Goal: Task Accomplishment & Management: Manage account settings

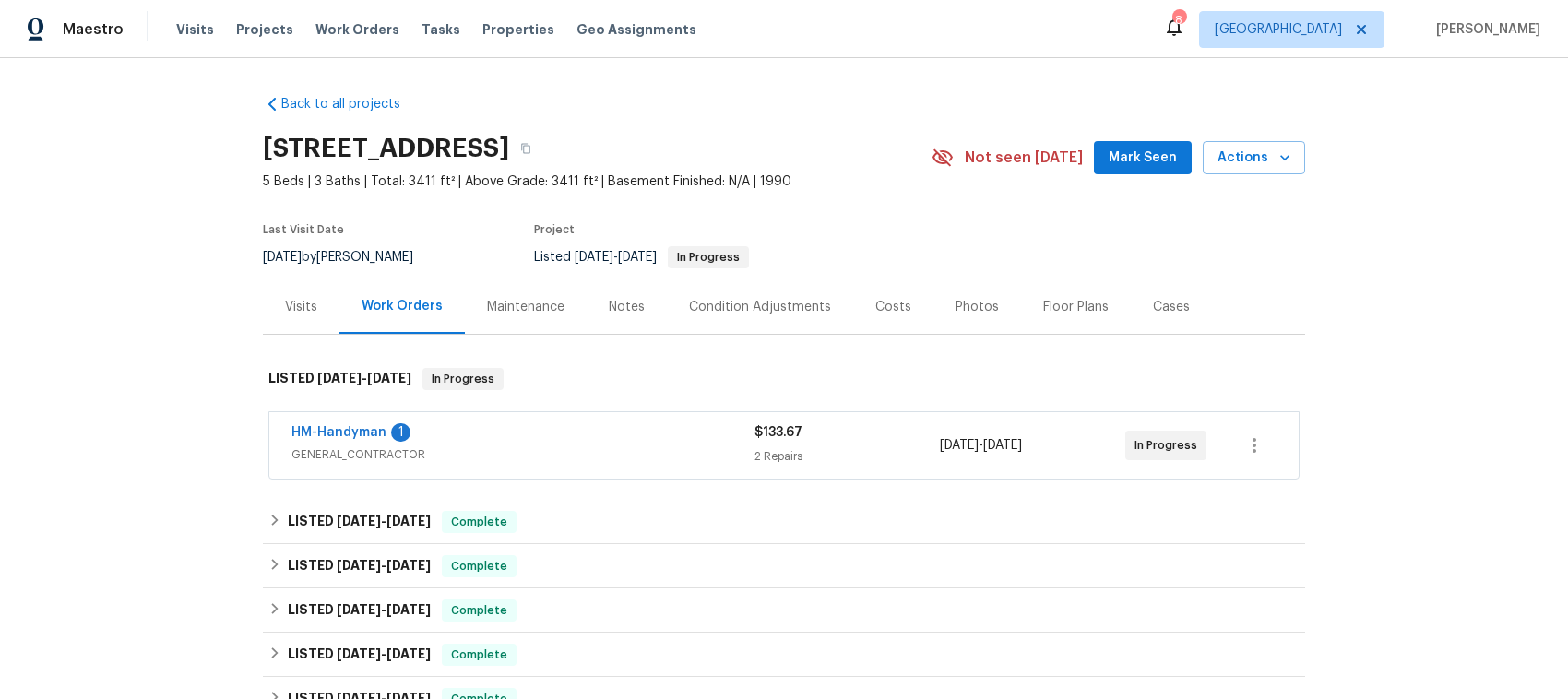
click at [527, 448] on span "GENERAL_CONTRACTOR" at bounding box center [523, 455] width 463 height 18
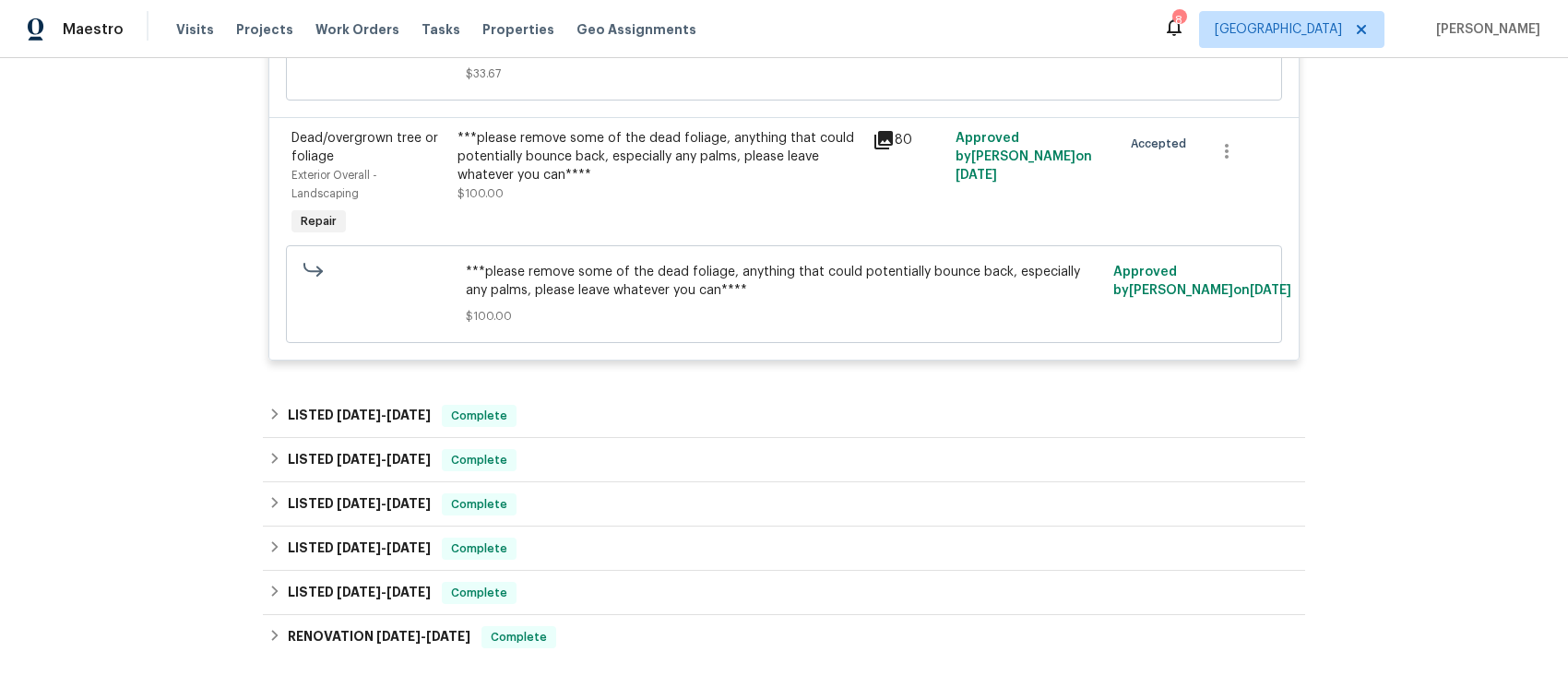
scroll to position [692, 0]
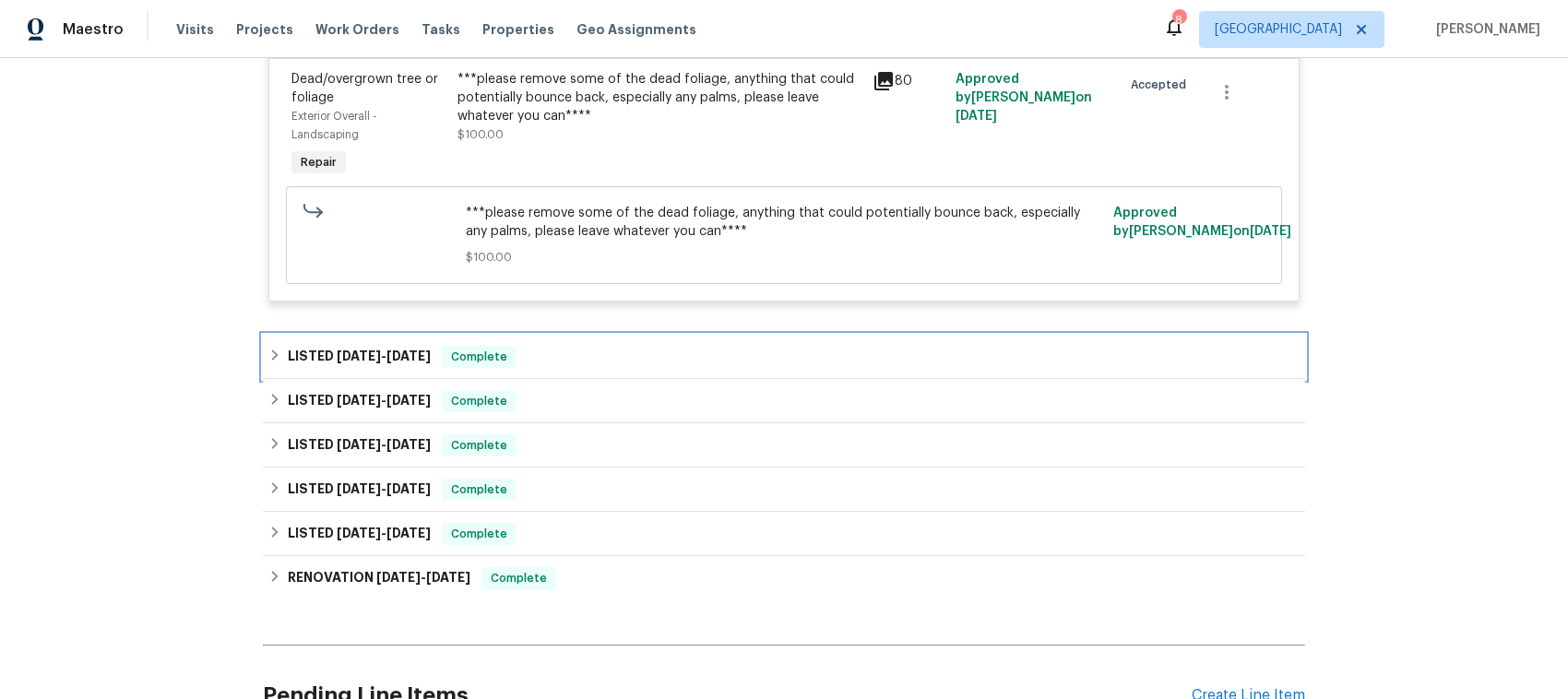
click at [272, 355] on icon at bounding box center [275, 355] width 6 height 11
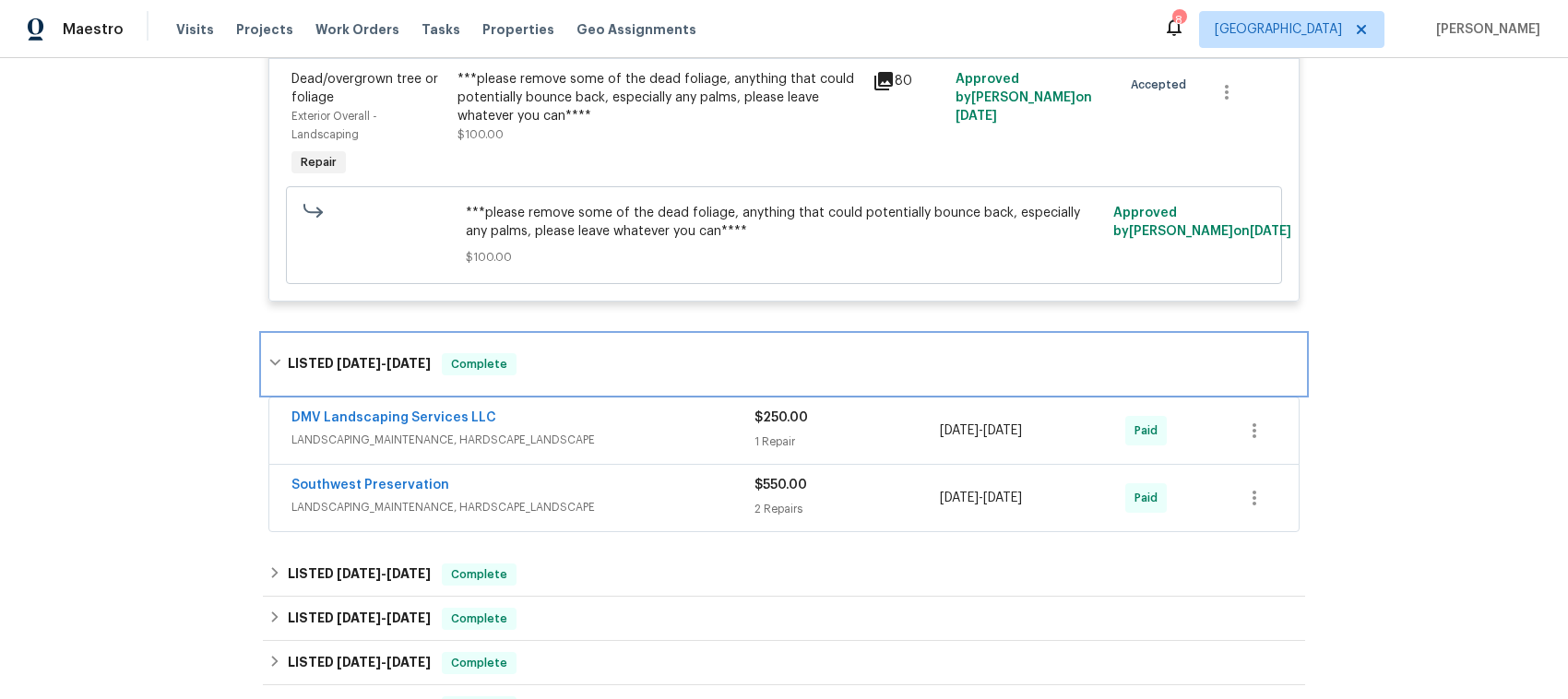
click at [263, 360] on div "LISTED 9/4/25 - 9/13/25 Complete" at bounding box center [784, 364] width 1043 height 59
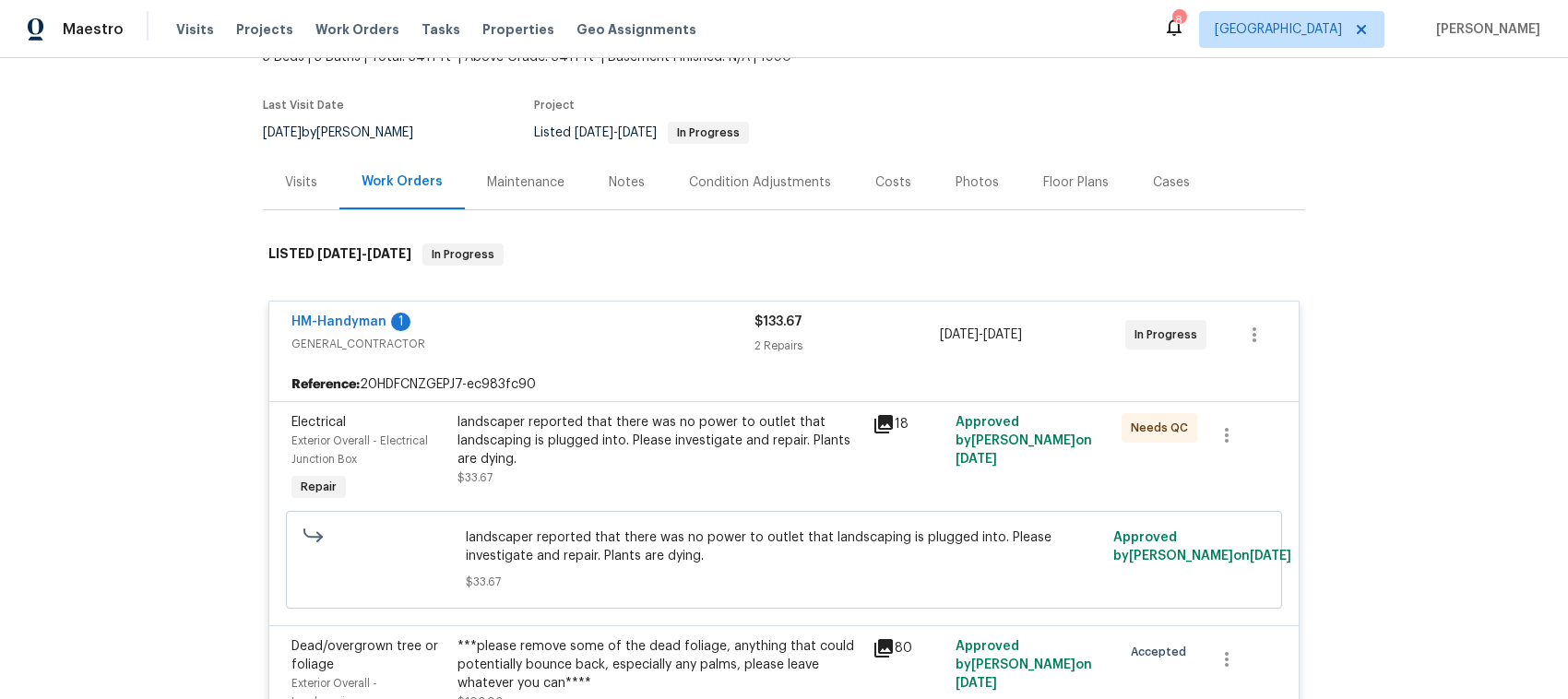
scroll to position [116, 0]
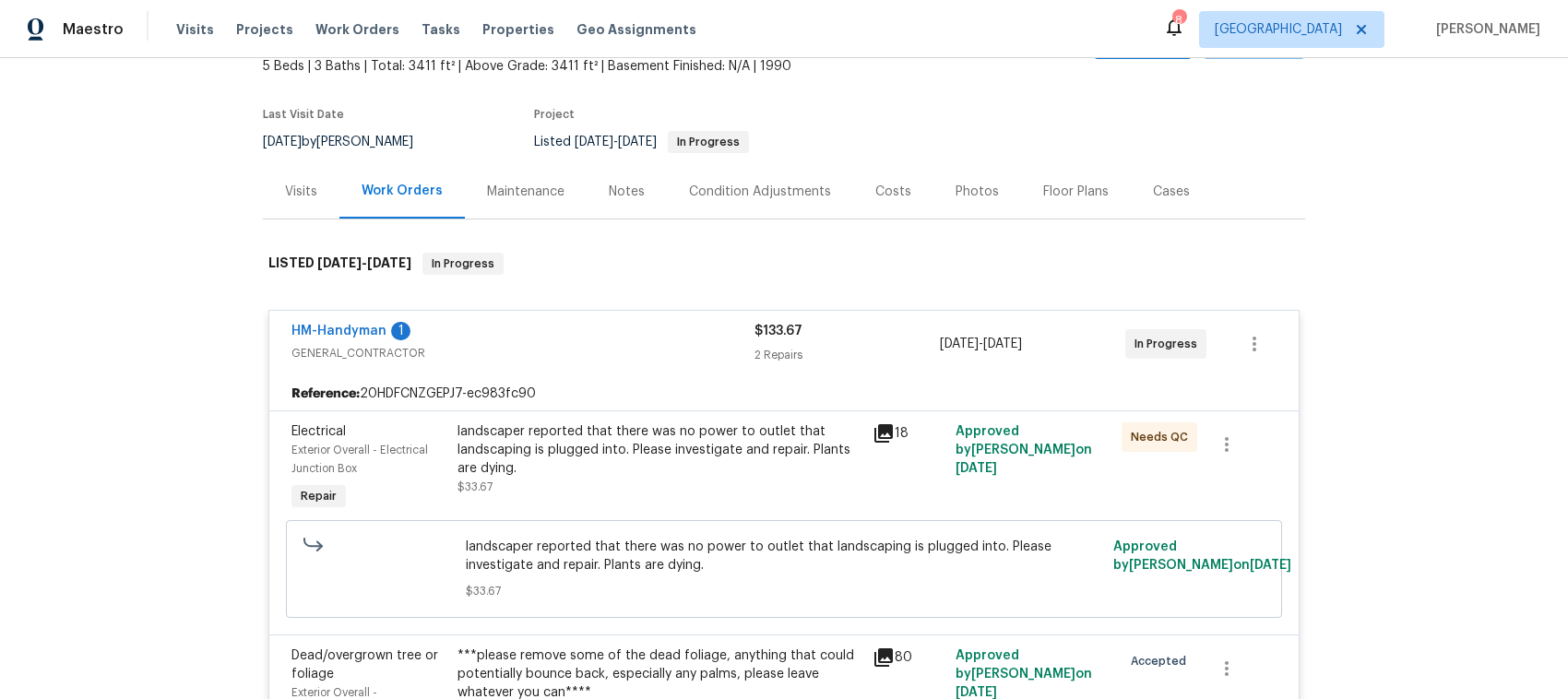
click at [482, 330] on div "HM-Handyman 1" at bounding box center [523, 333] width 463 height 22
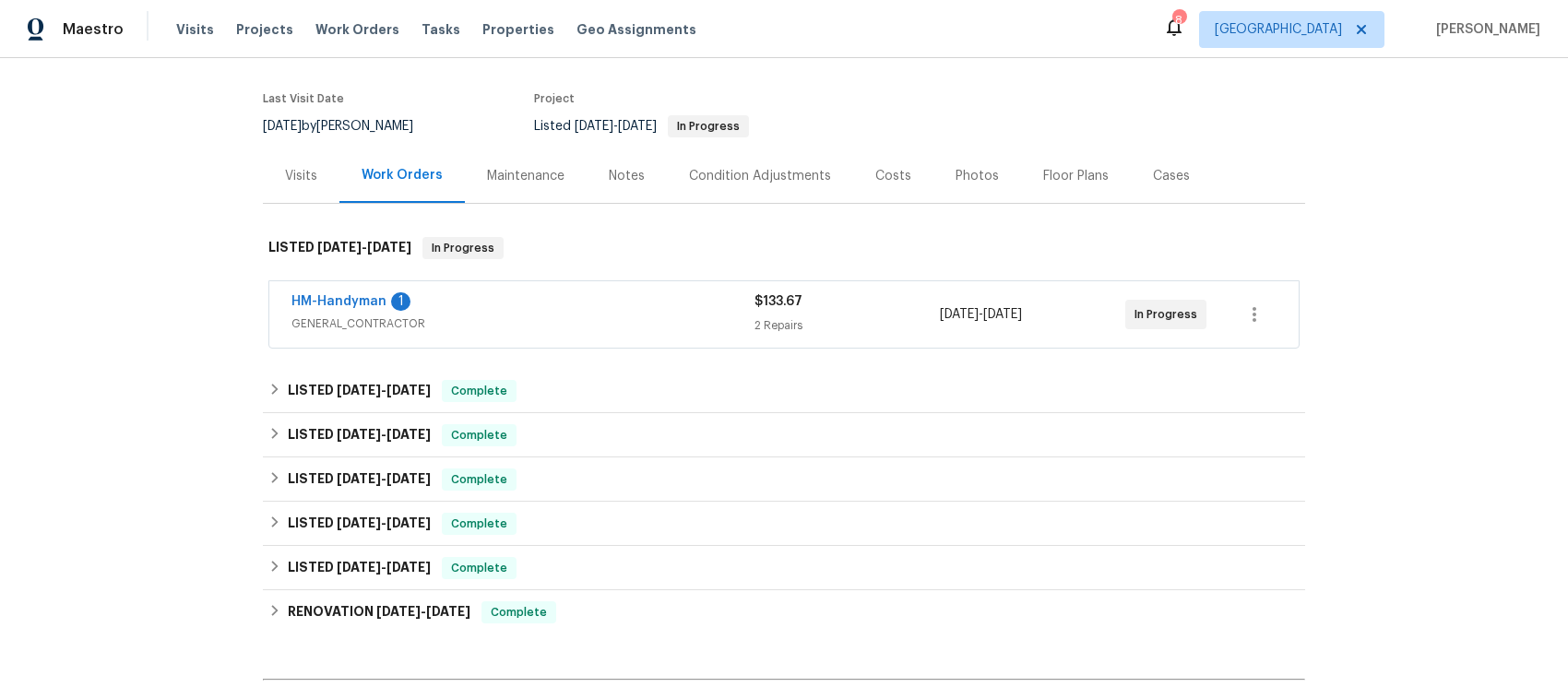
scroll to position [365, 0]
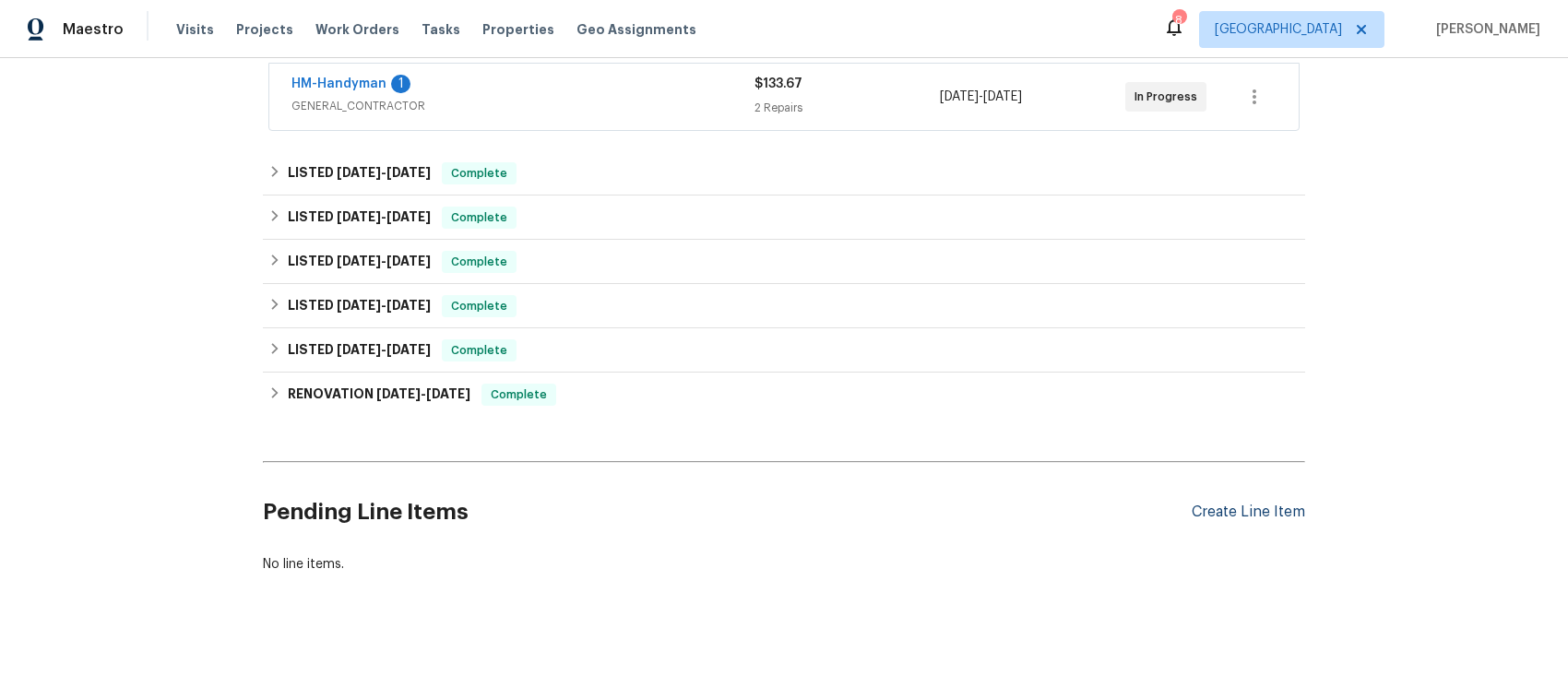
click at [1245, 503] on div "Create Line Item" at bounding box center [1248, 511] width 114 height 18
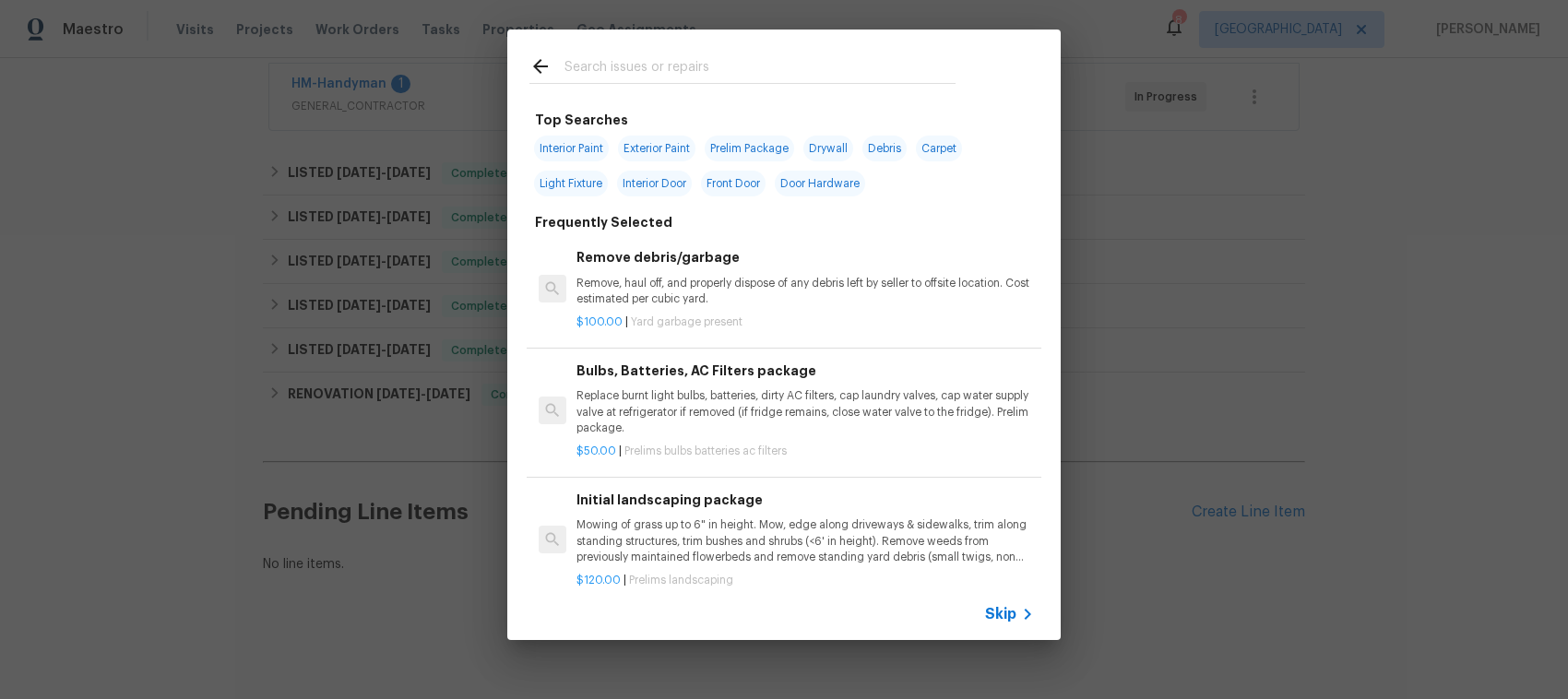
click at [999, 614] on span "Skip" at bounding box center [1001, 614] width 31 height 18
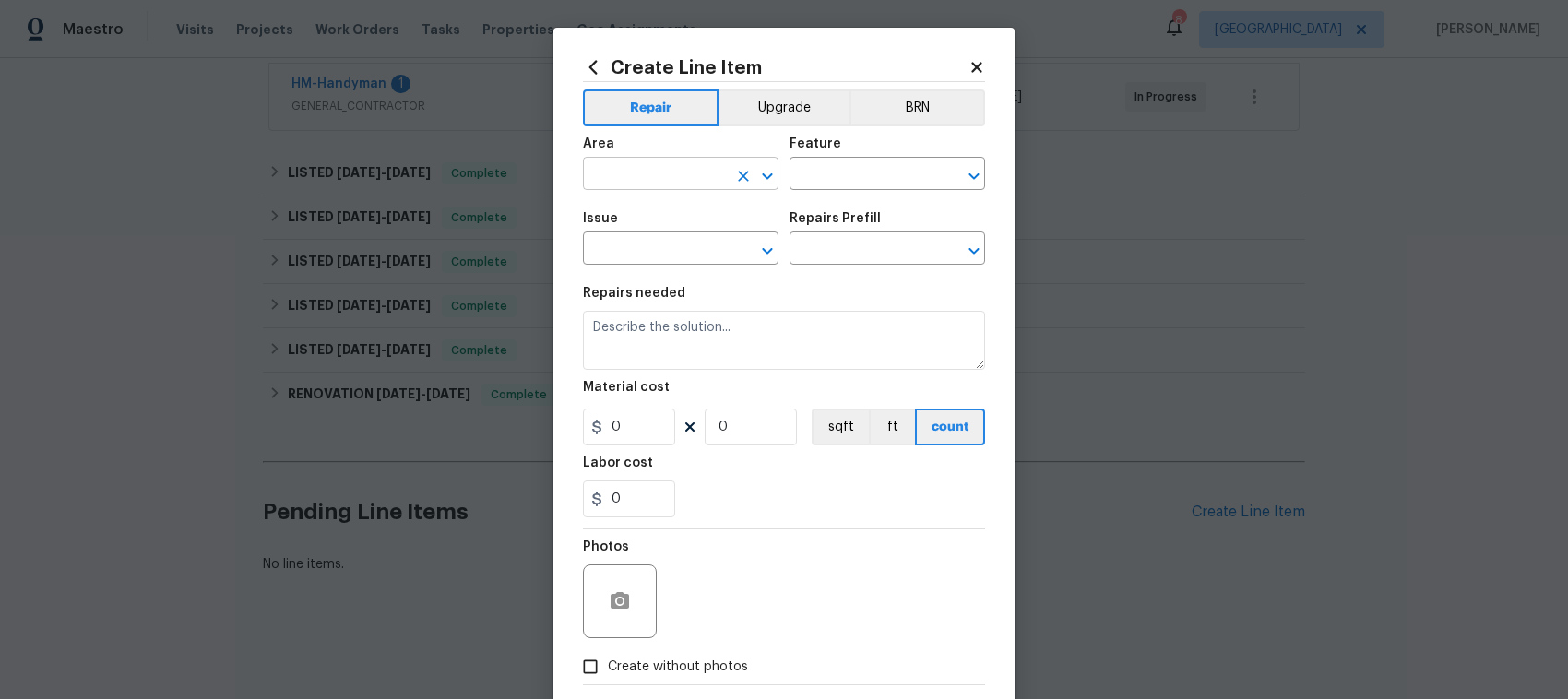
click at [758, 170] on icon "Open" at bounding box center [768, 177] width 22 height 22
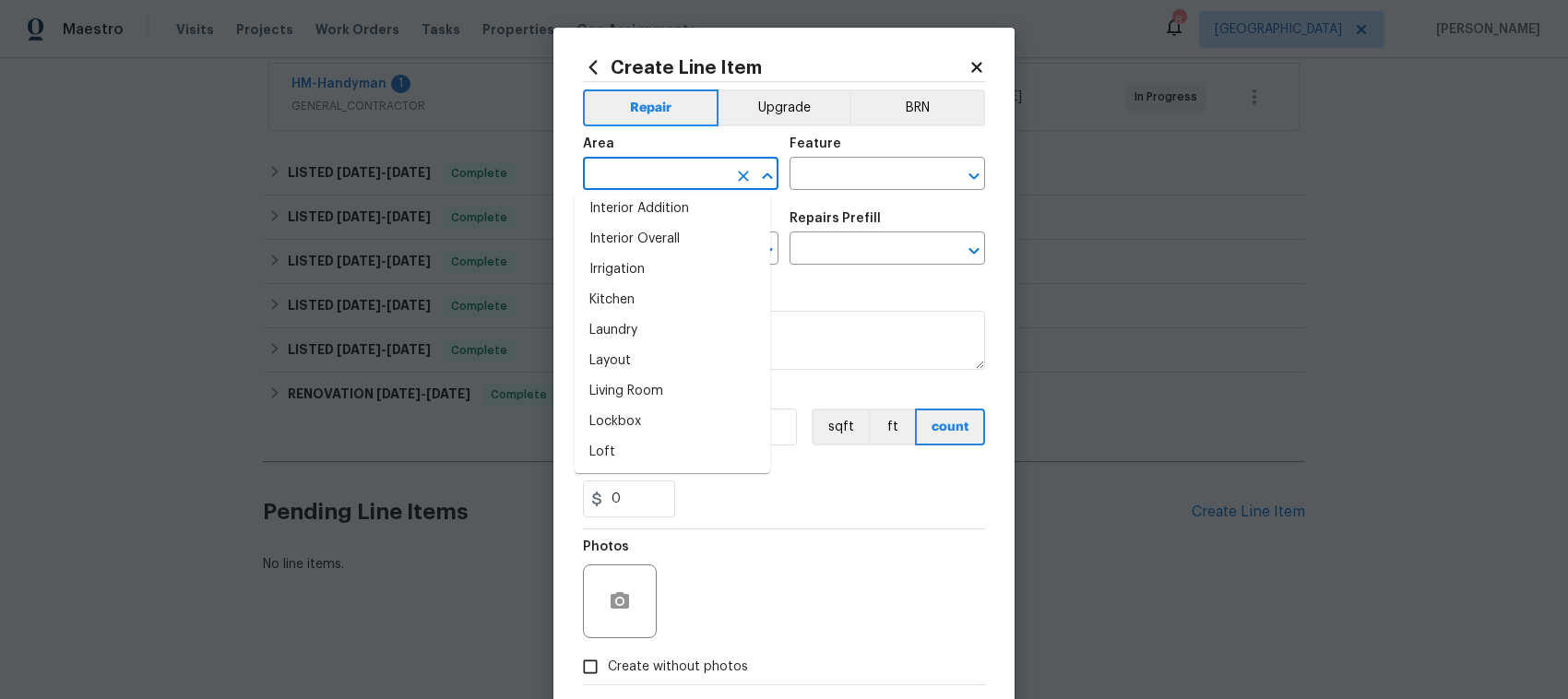
scroll to position [744, 0]
click at [646, 263] on li "Irrigation" at bounding box center [672, 263] width 195 height 31
type input "Irrigation"
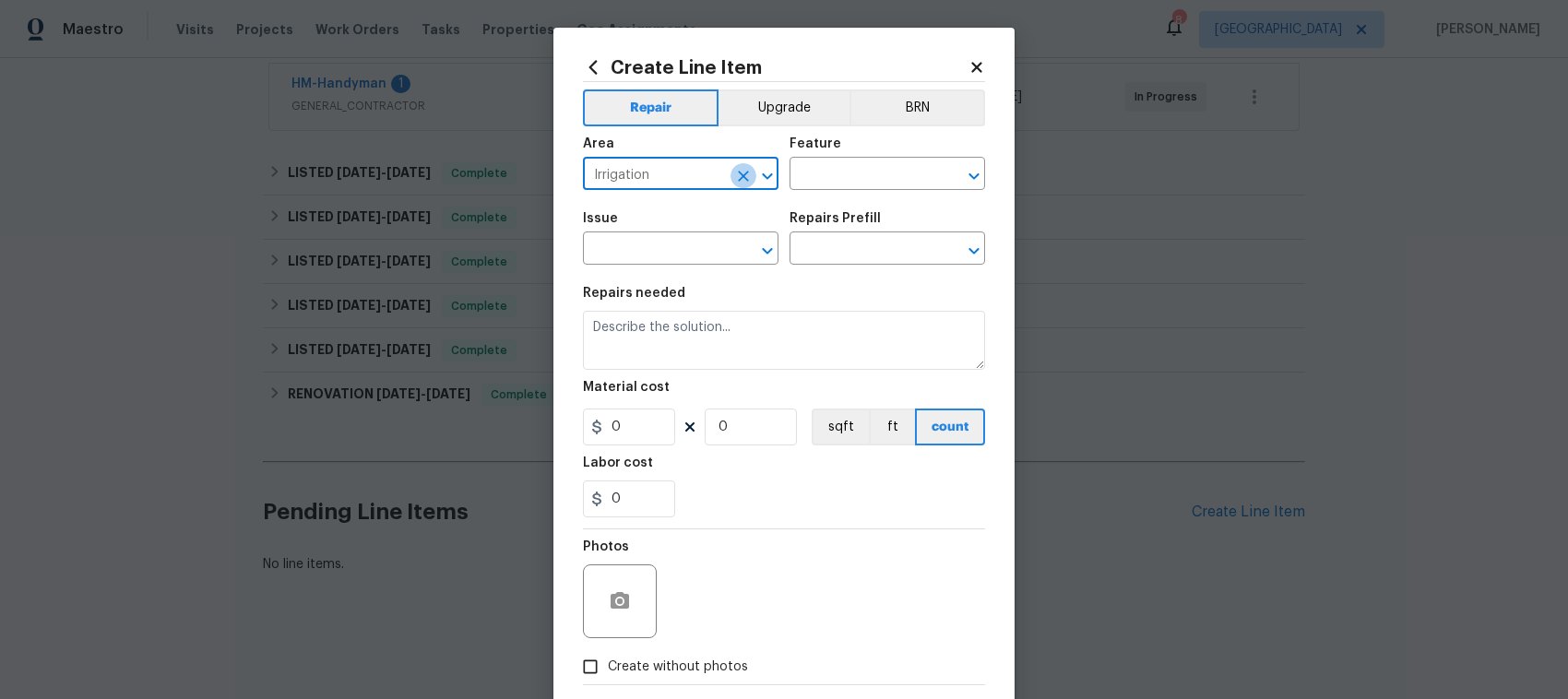
click at [738, 175] on icon "Clear" at bounding box center [744, 177] width 19 height 18
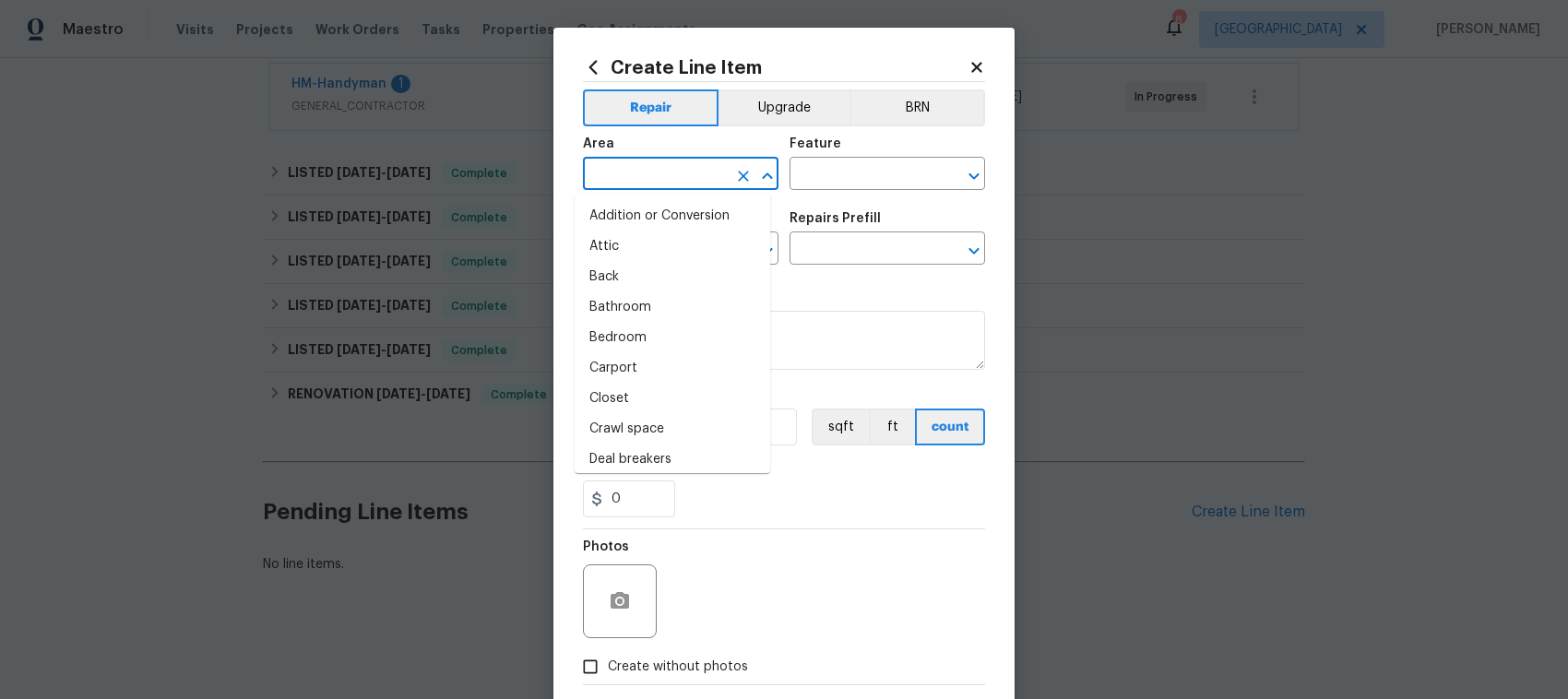
scroll to position [549, 0]
click at [762, 172] on icon "Close" at bounding box center [768, 177] width 22 height 22
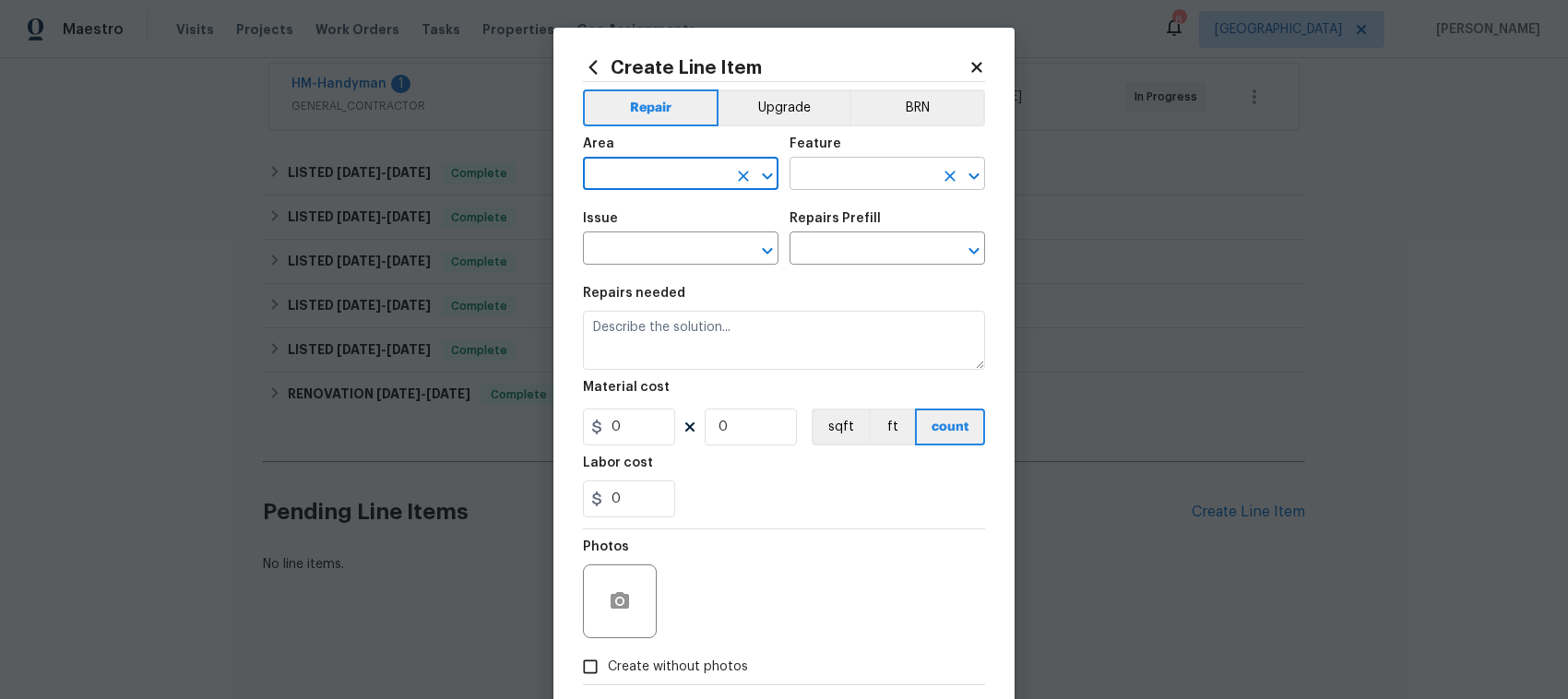
click at [965, 175] on icon "Open" at bounding box center [974, 177] width 22 height 22
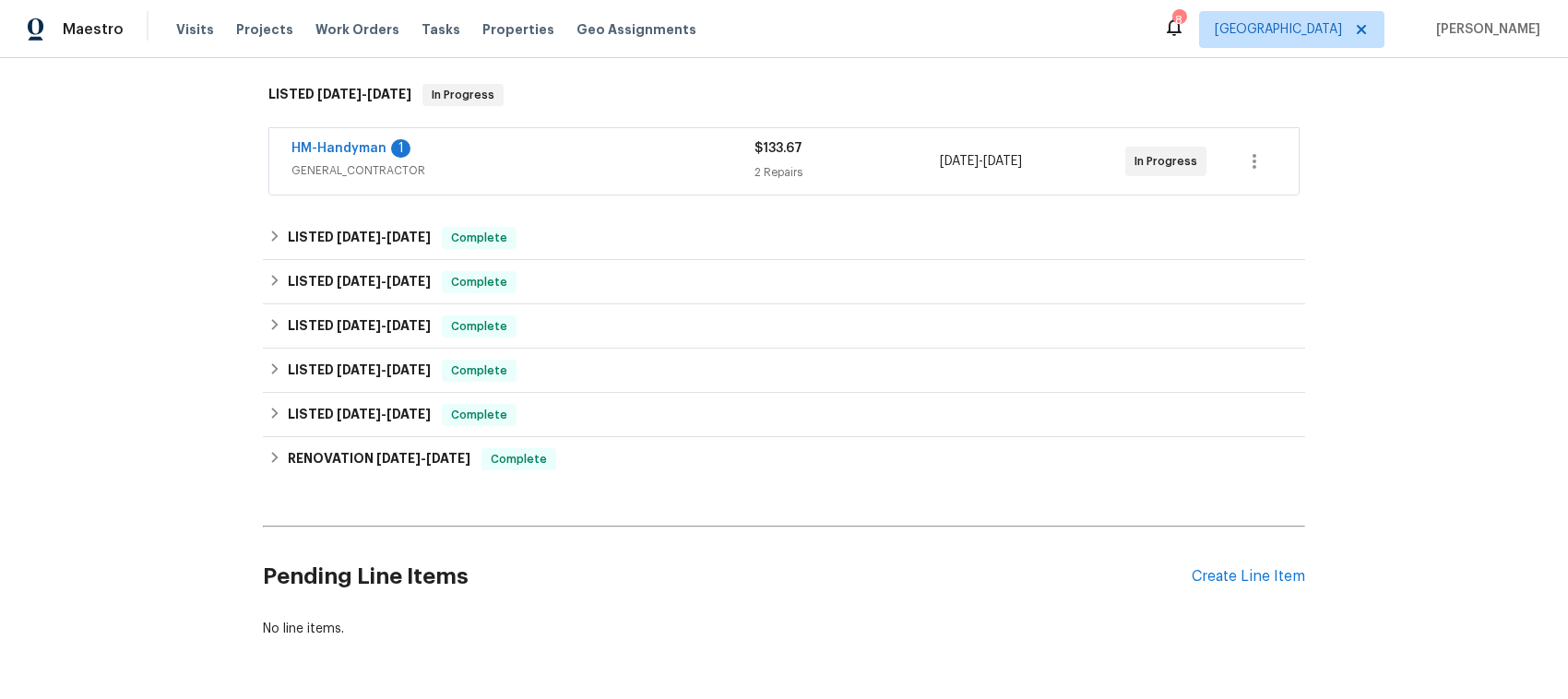
scroll to position [365, 0]
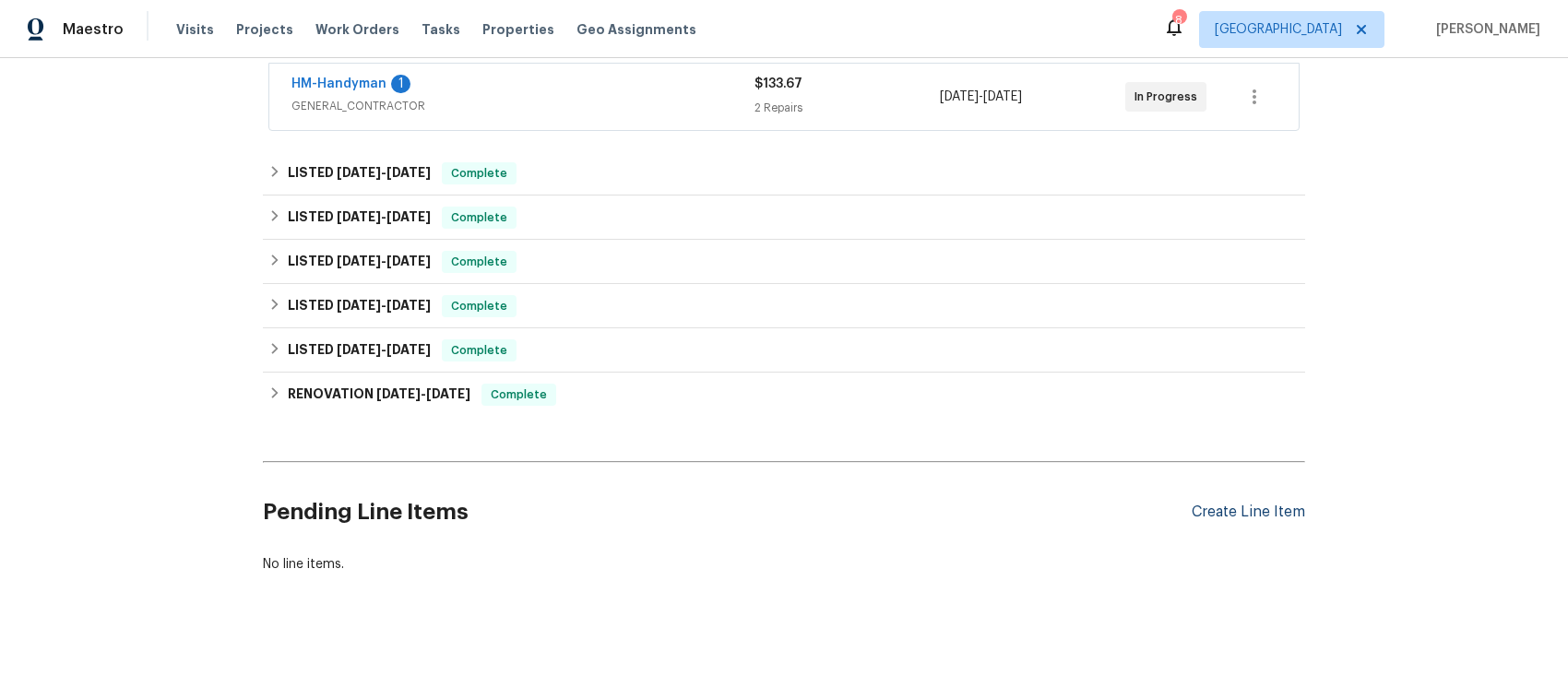
click at [1216, 503] on div "Create Line Item" at bounding box center [1248, 511] width 114 height 18
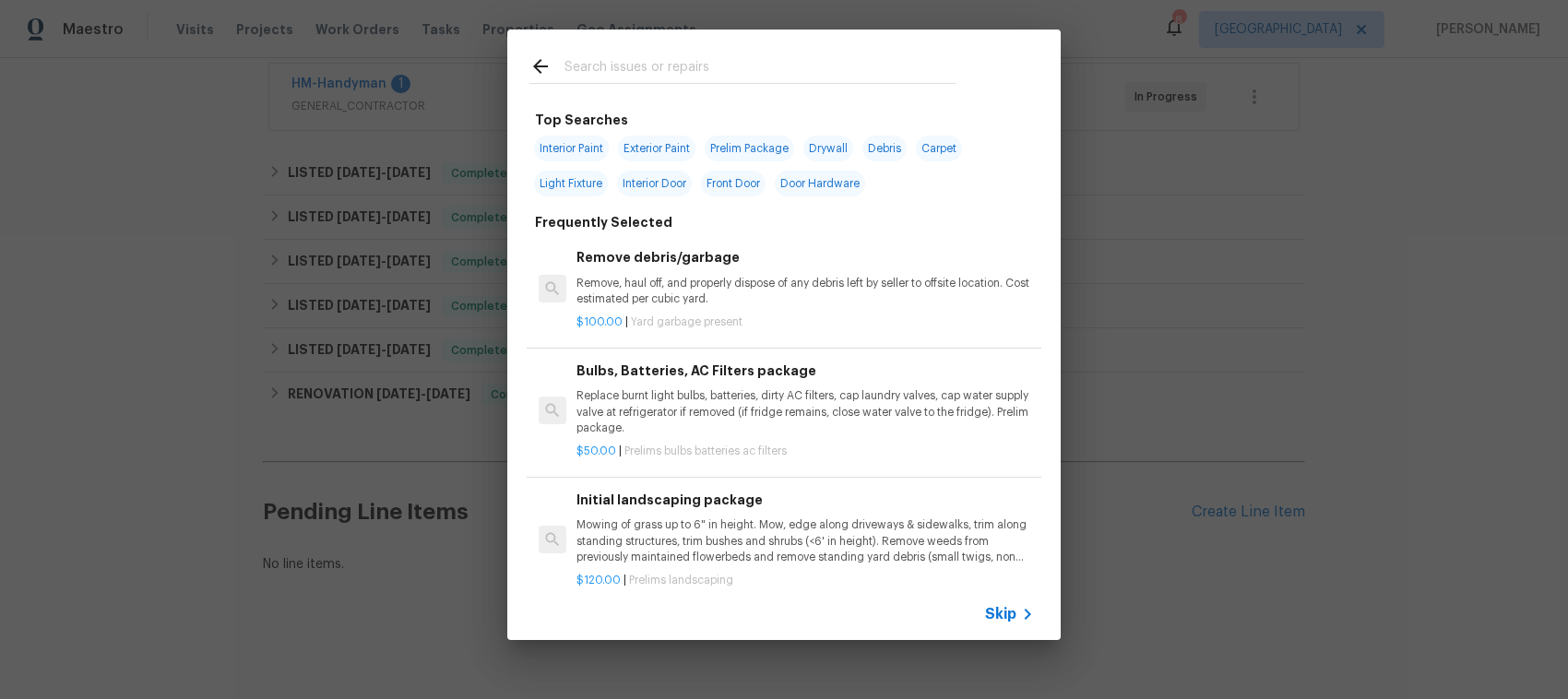
click at [999, 618] on span "Skip" at bounding box center [1001, 614] width 31 height 18
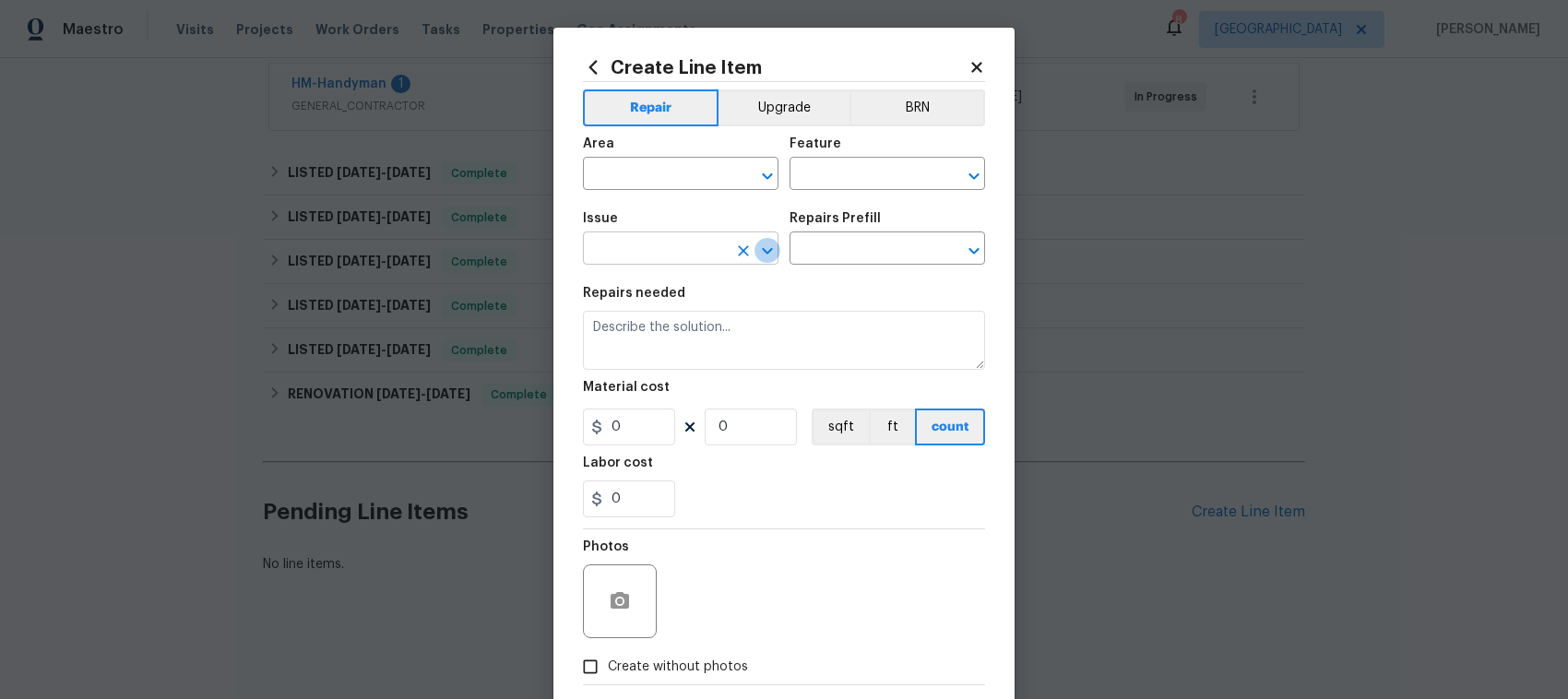
click at [762, 250] on icon "Open" at bounding box center [767, 250] width 10 height 6
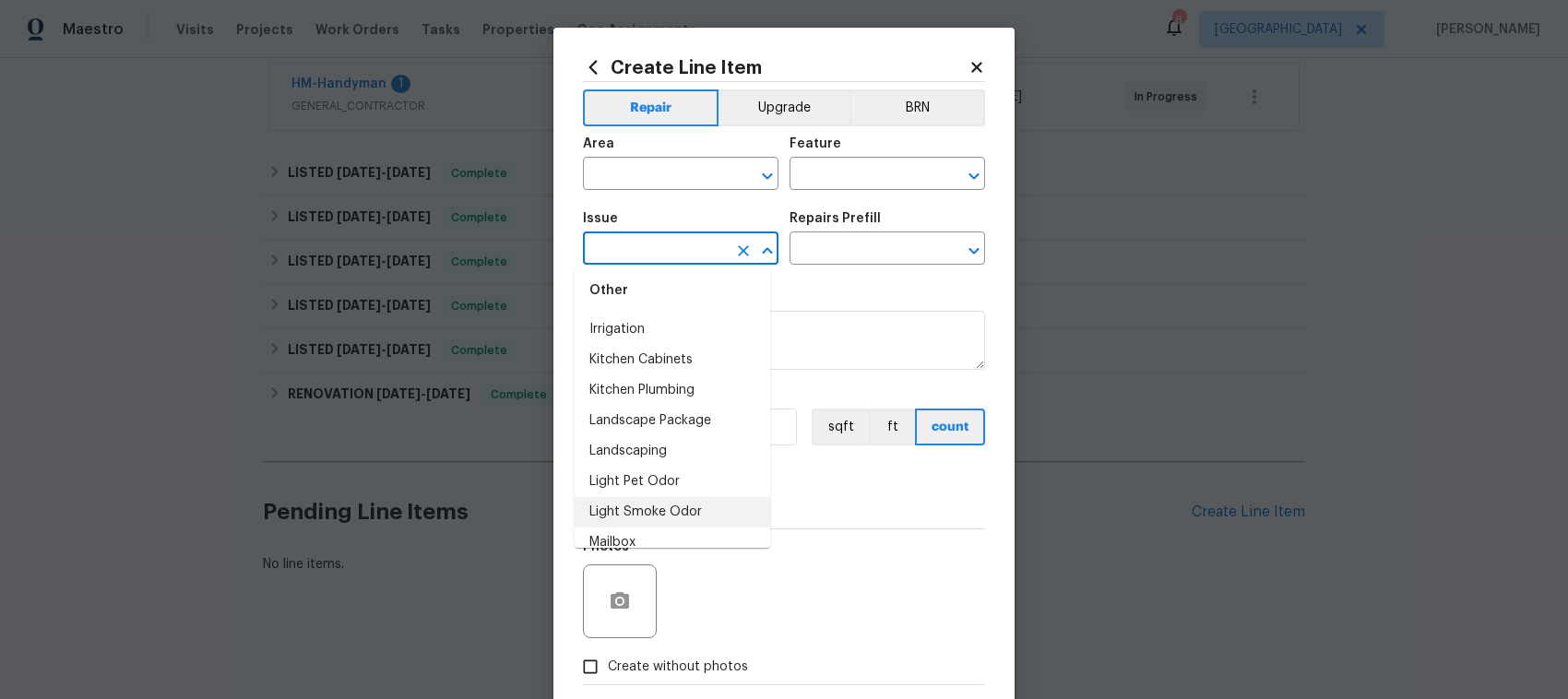
scroll to position [1960, 0]
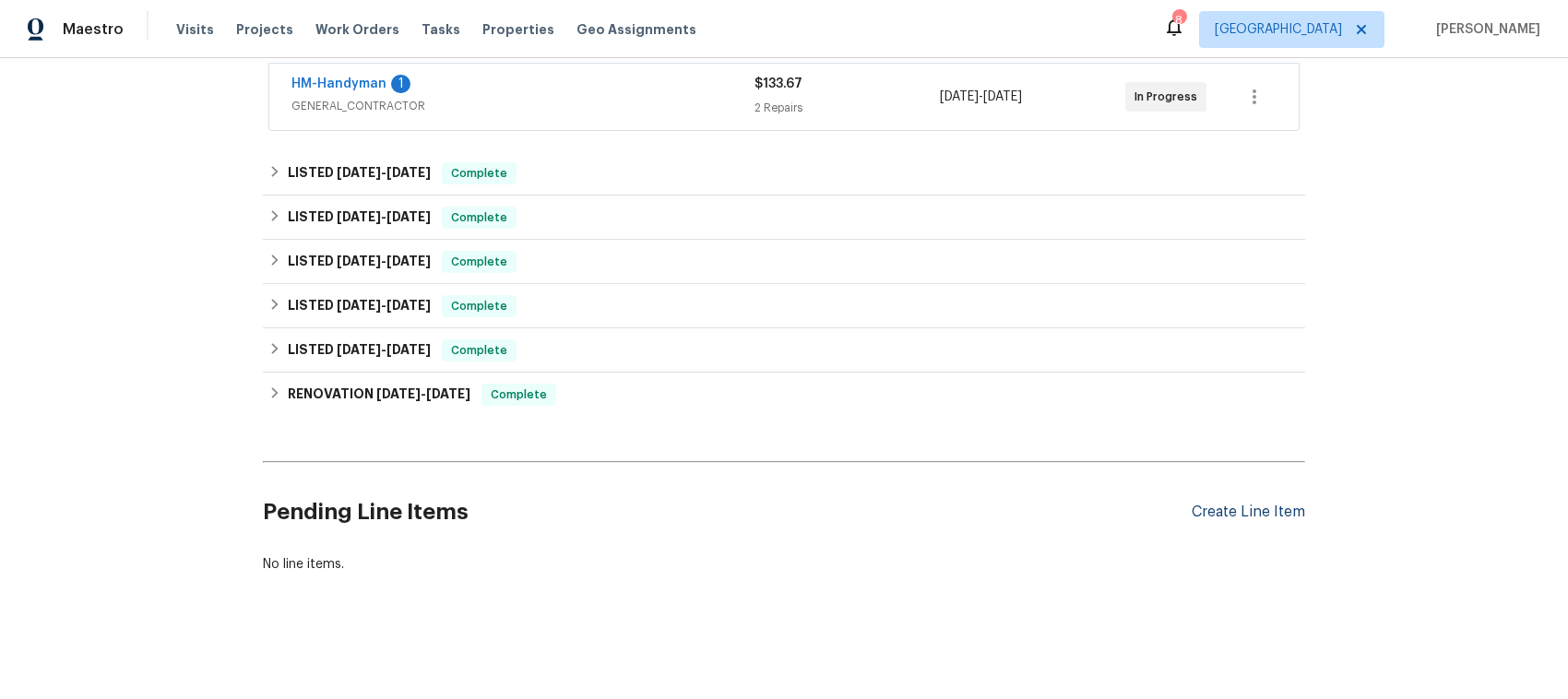
click at [1236, 503] on div "Create Line Item" at bounding box center [1248, 511] width 114 height 18
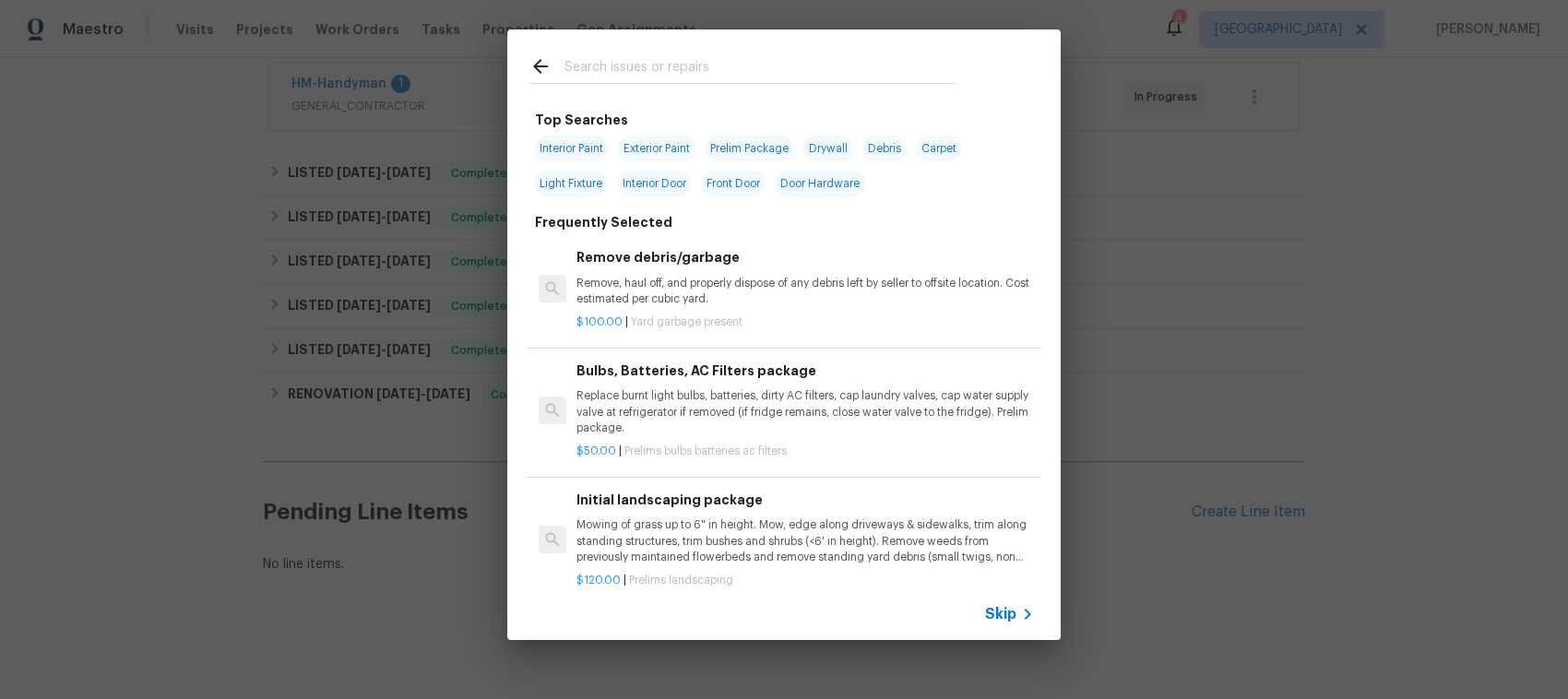
click at [992, 610] on span "Skip" at bounding box center [1001, 614] width 31 height 18
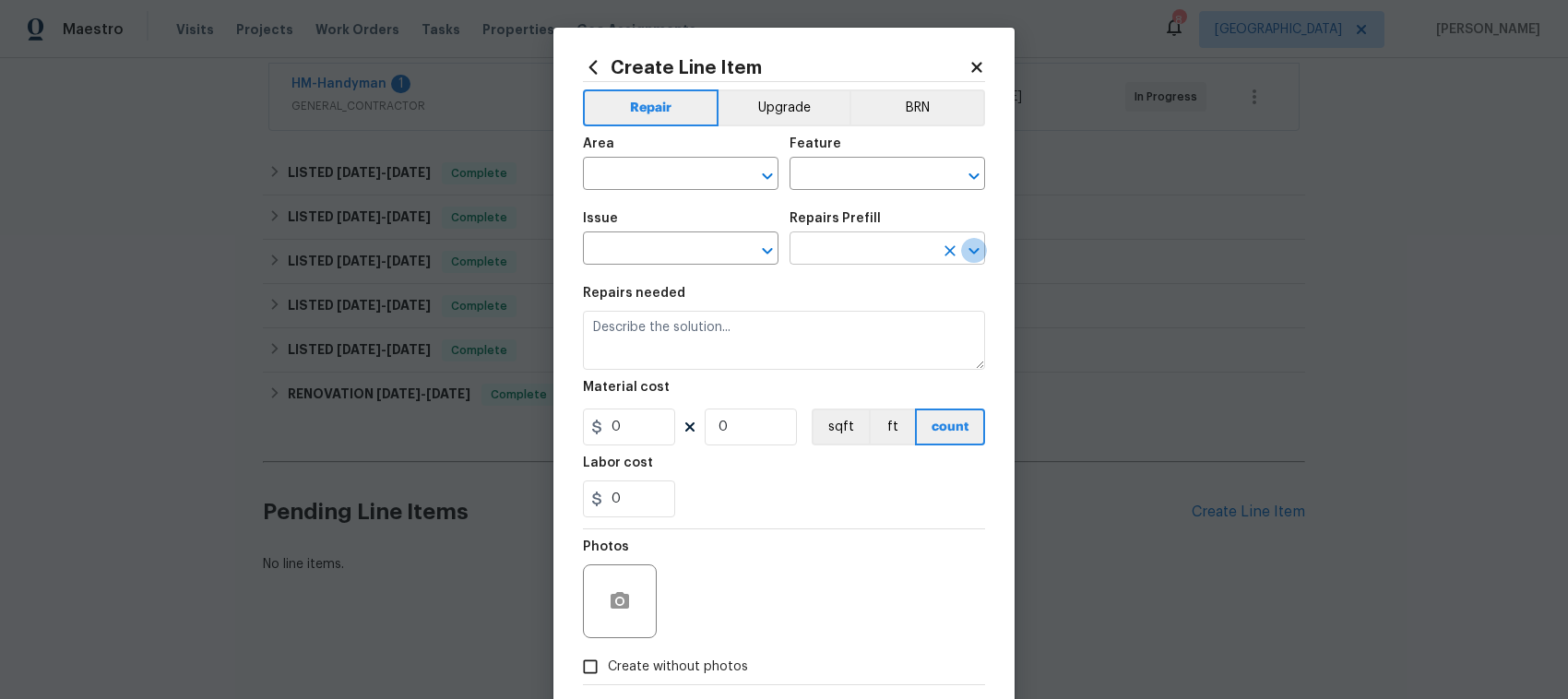
click at [969, 251] on icon "Open" at bounding box center [973, 250] width 10 height 6
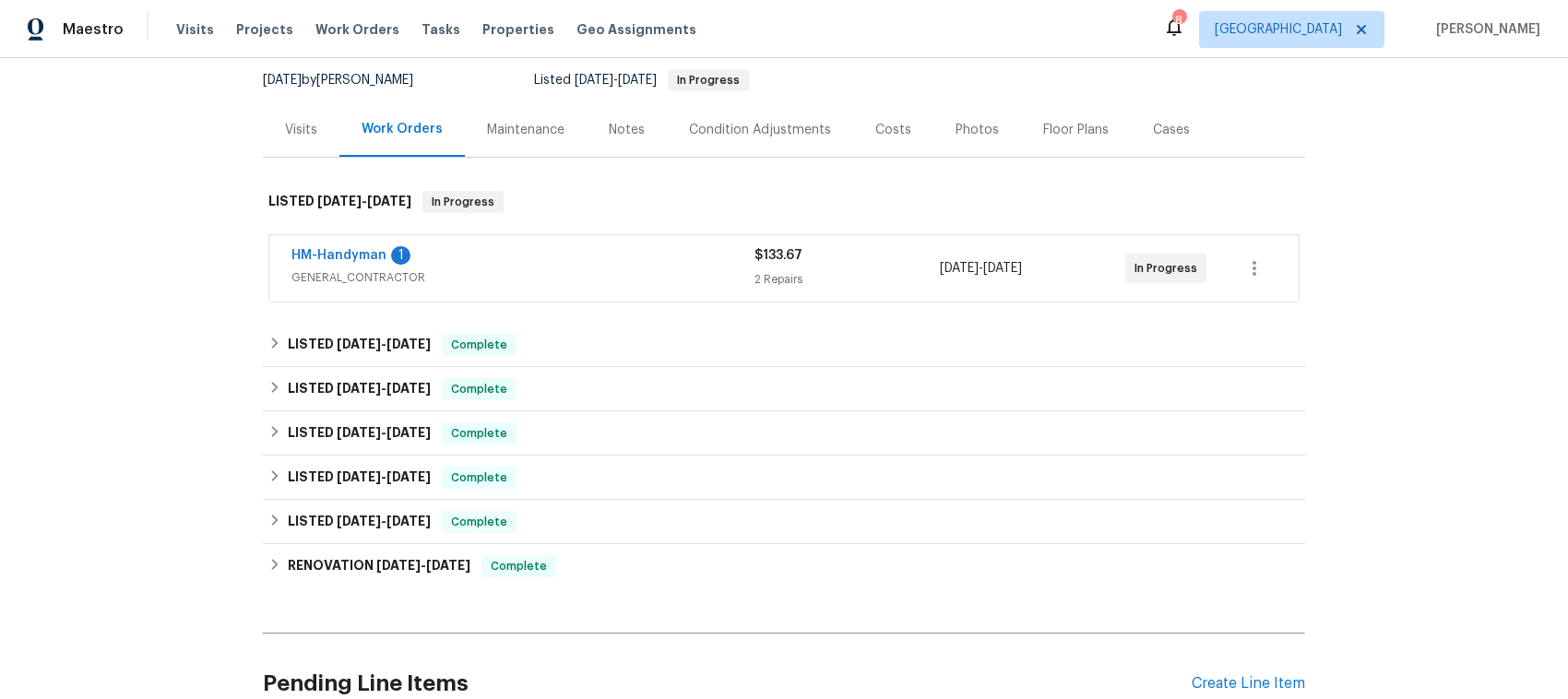
scroll to position [0, 0]
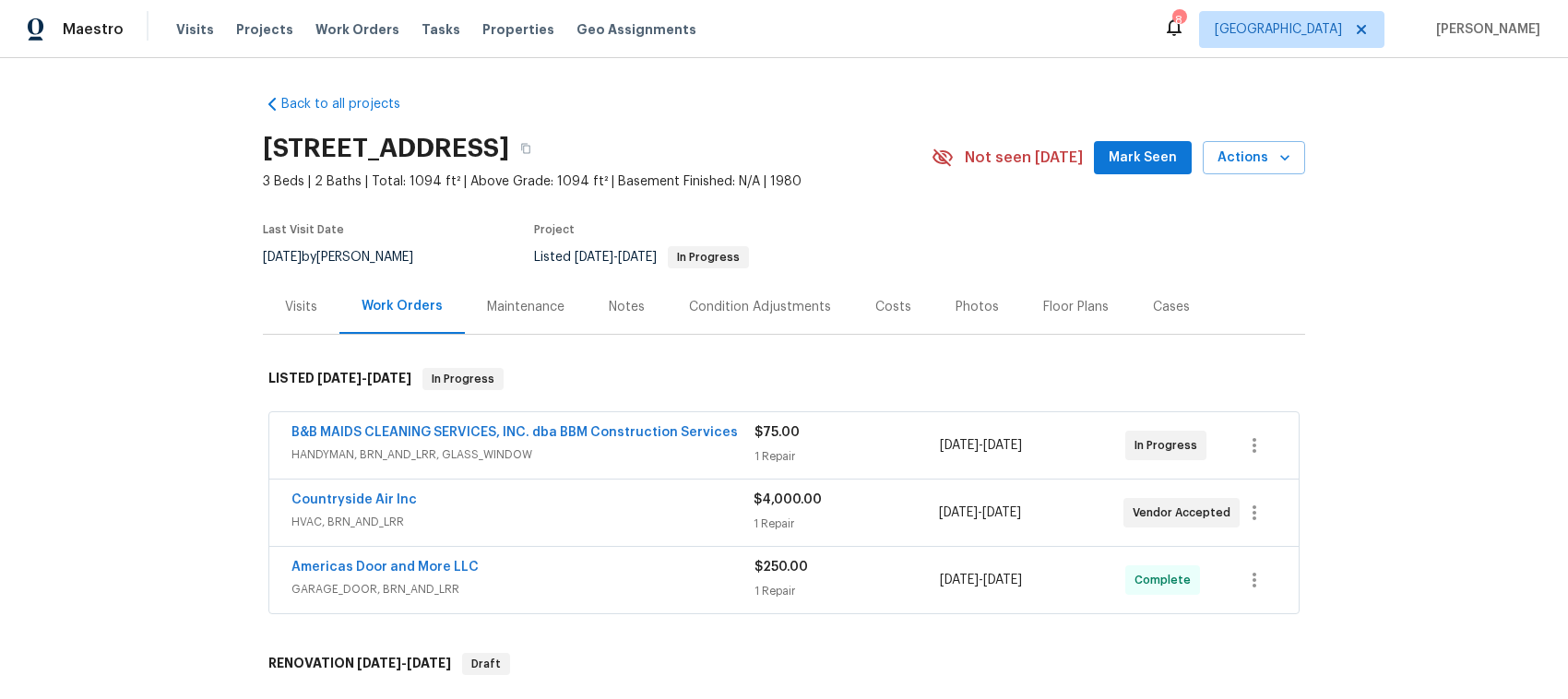
click at [620, 509] on div "Countryside Air Inc" at bounding box center [523, 502] width 463 height 22
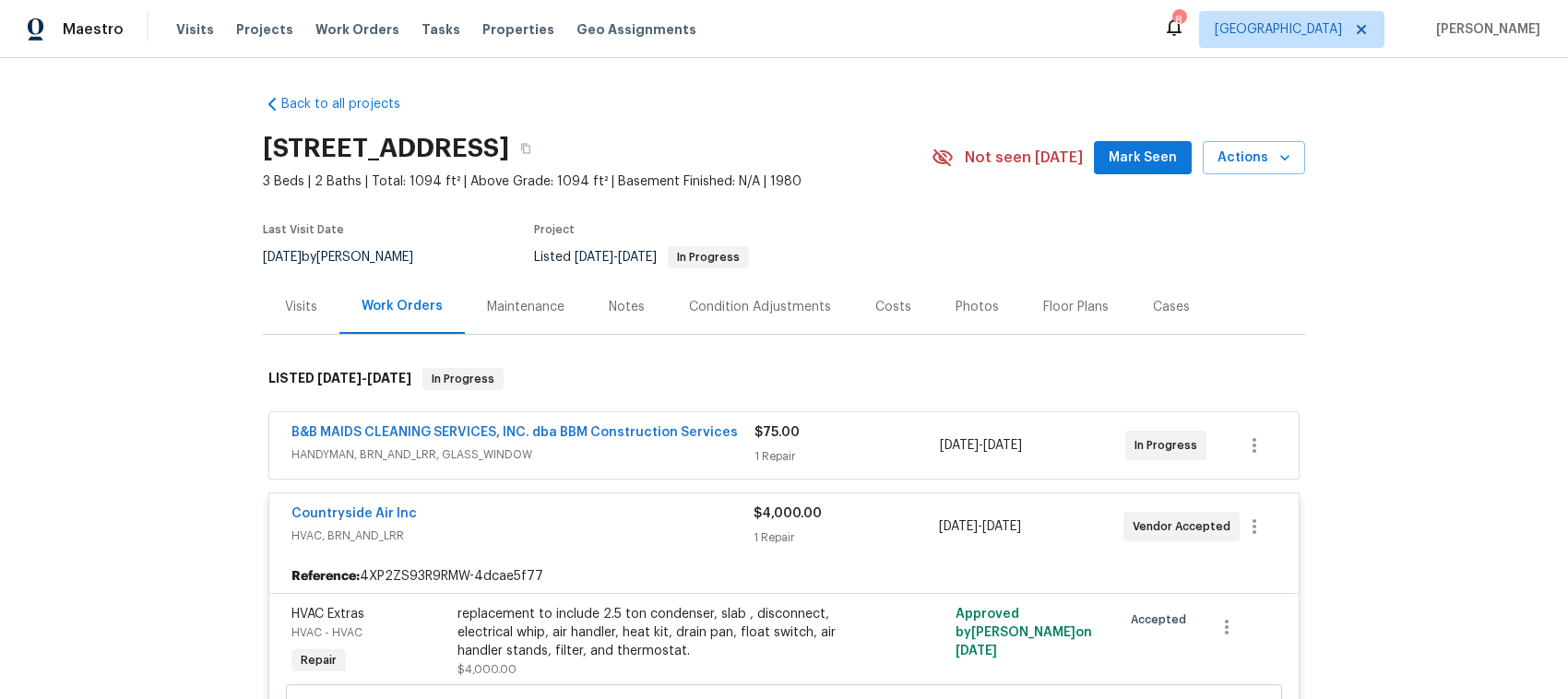
click at [616, 508] on div "Countryside Air Inc" at bounding box center [523, 515] width 463 height 22
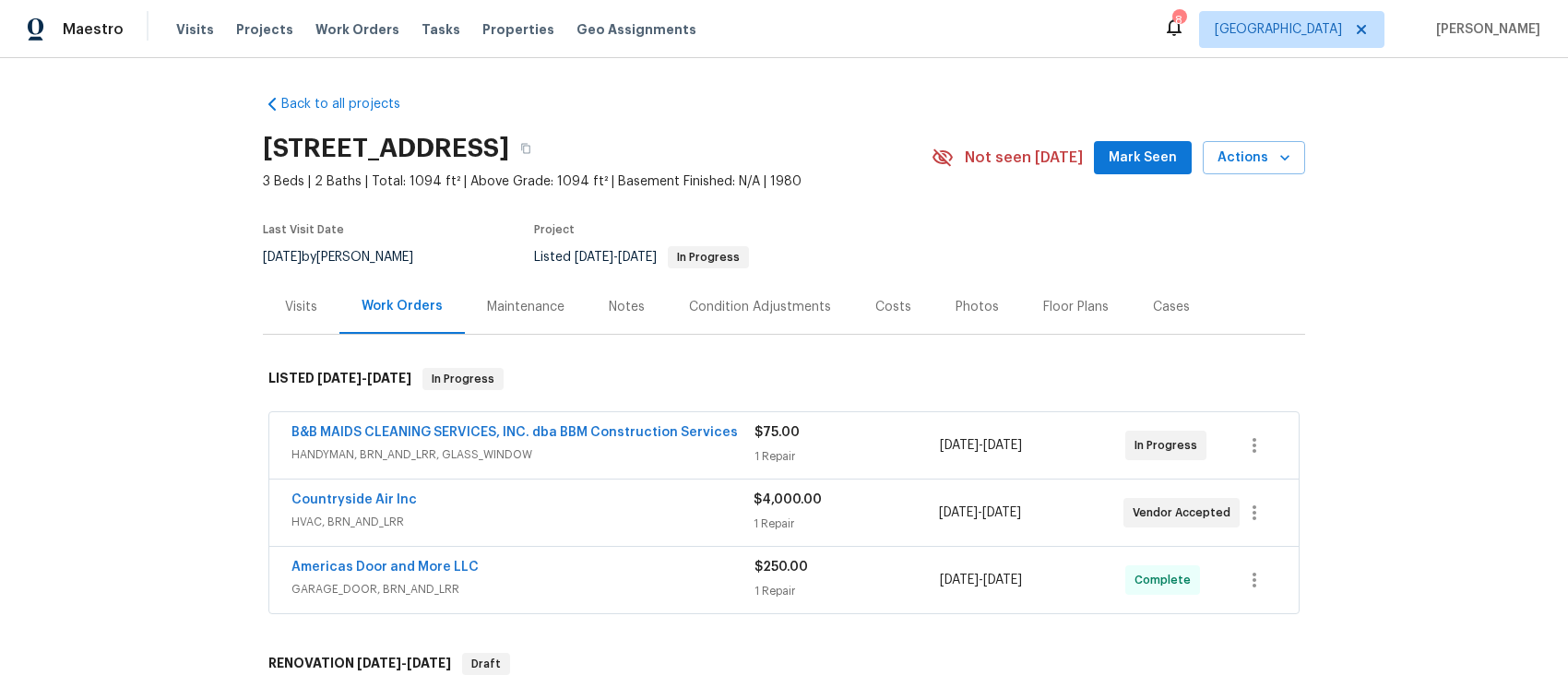
click at [623, 585] on span "GARAGE_DOOR, BRN_AND_LRR" at bounding box center [523, 589] width 463 height 18
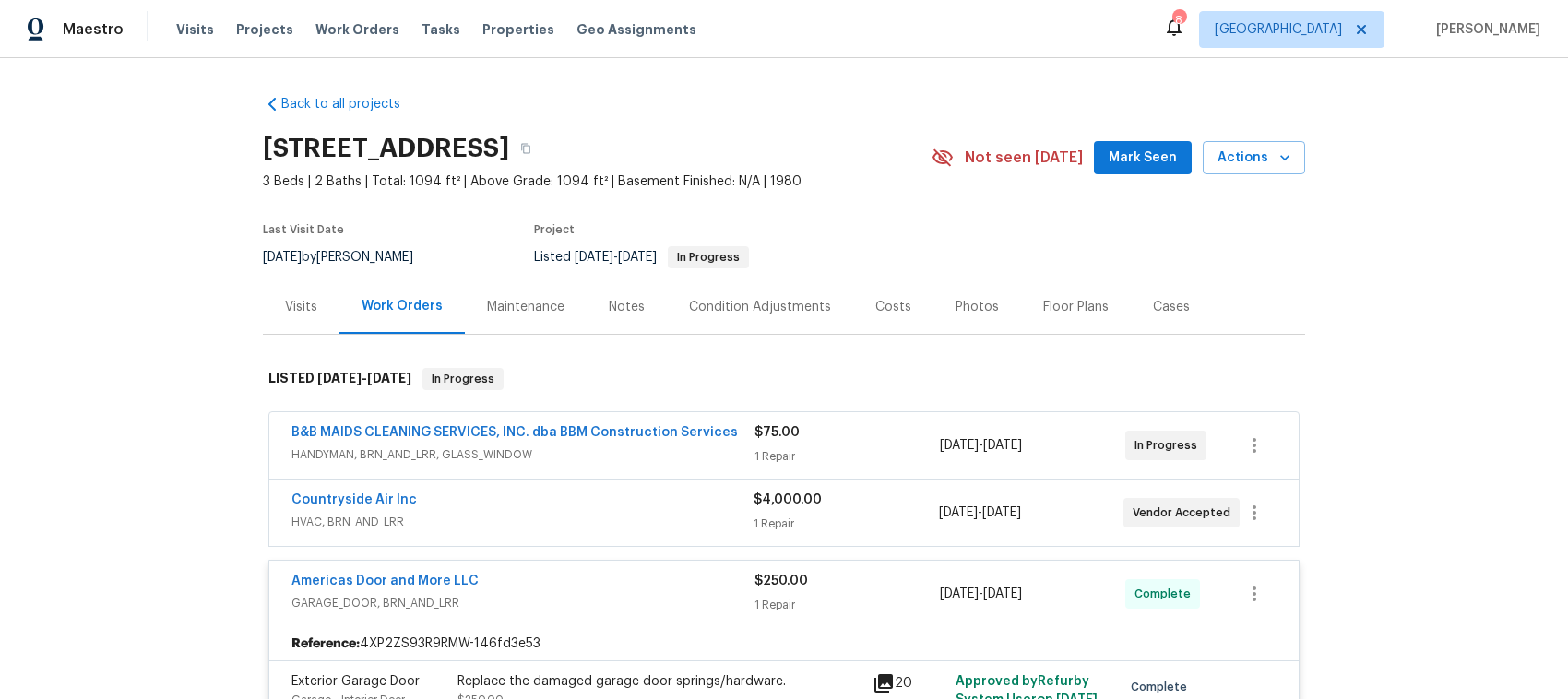
click at [623, 585] on div "Americas Door and More LLC" at bounding box center [523, 582] width 463 height 22
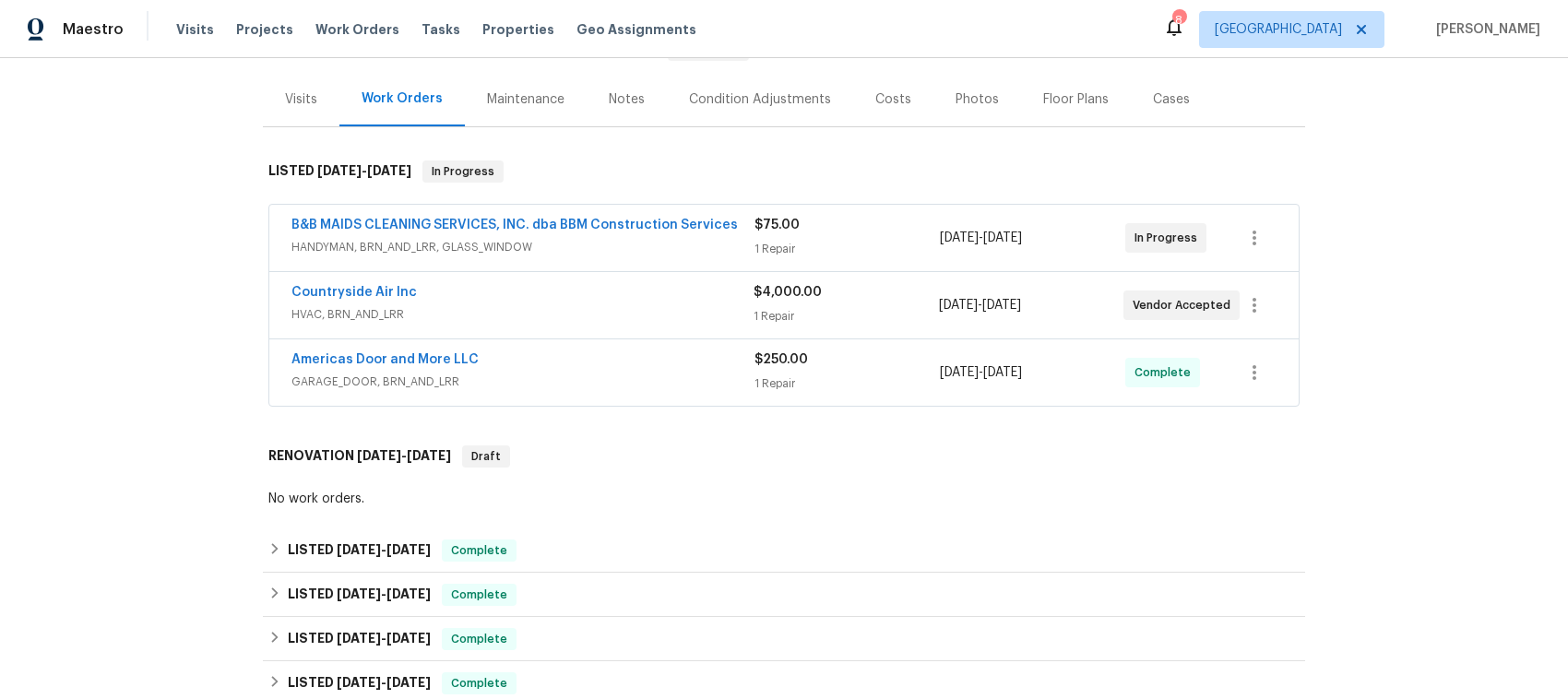
scroll to position [461, 0]
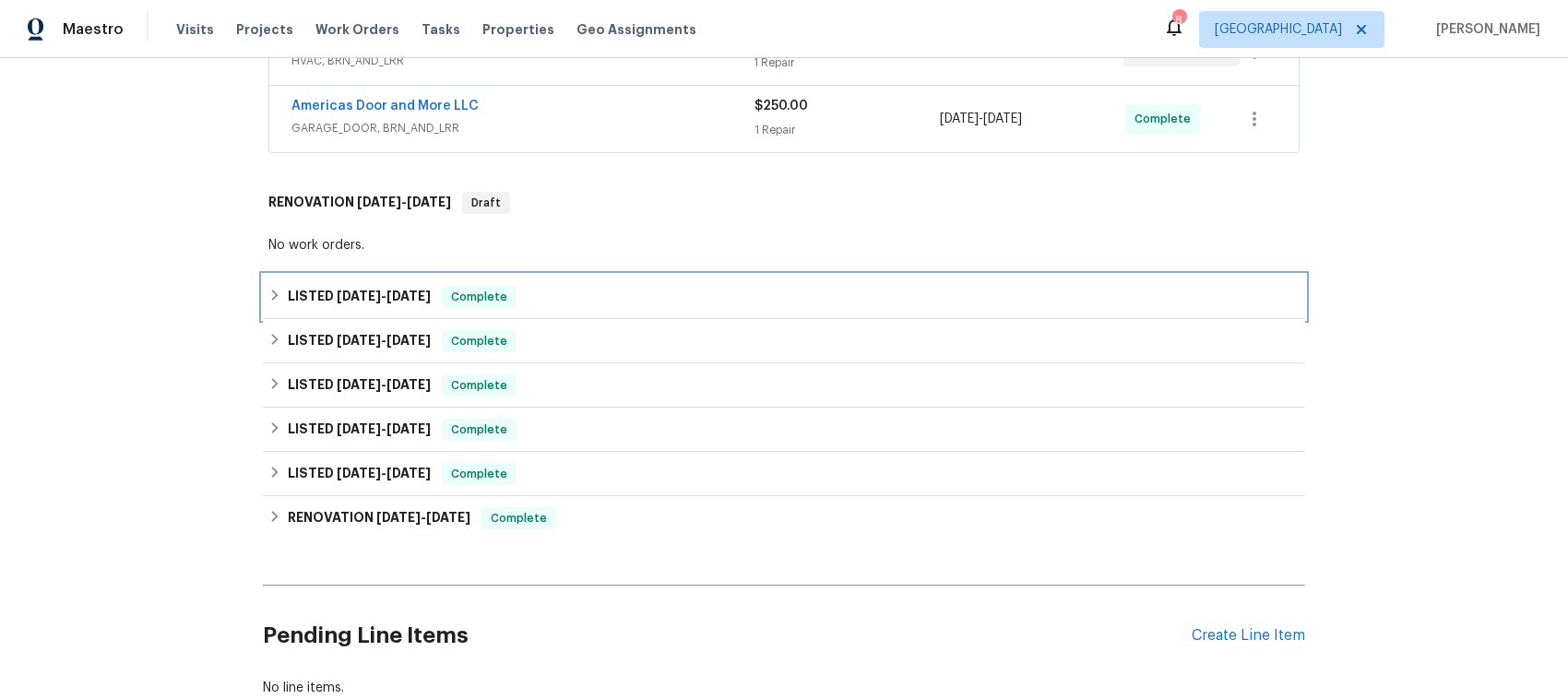
click at [263, 288] on div "LISTED 9/4/25 - 9/9/25 Complete" at bounding box center [784, 297] width 1043 height 44
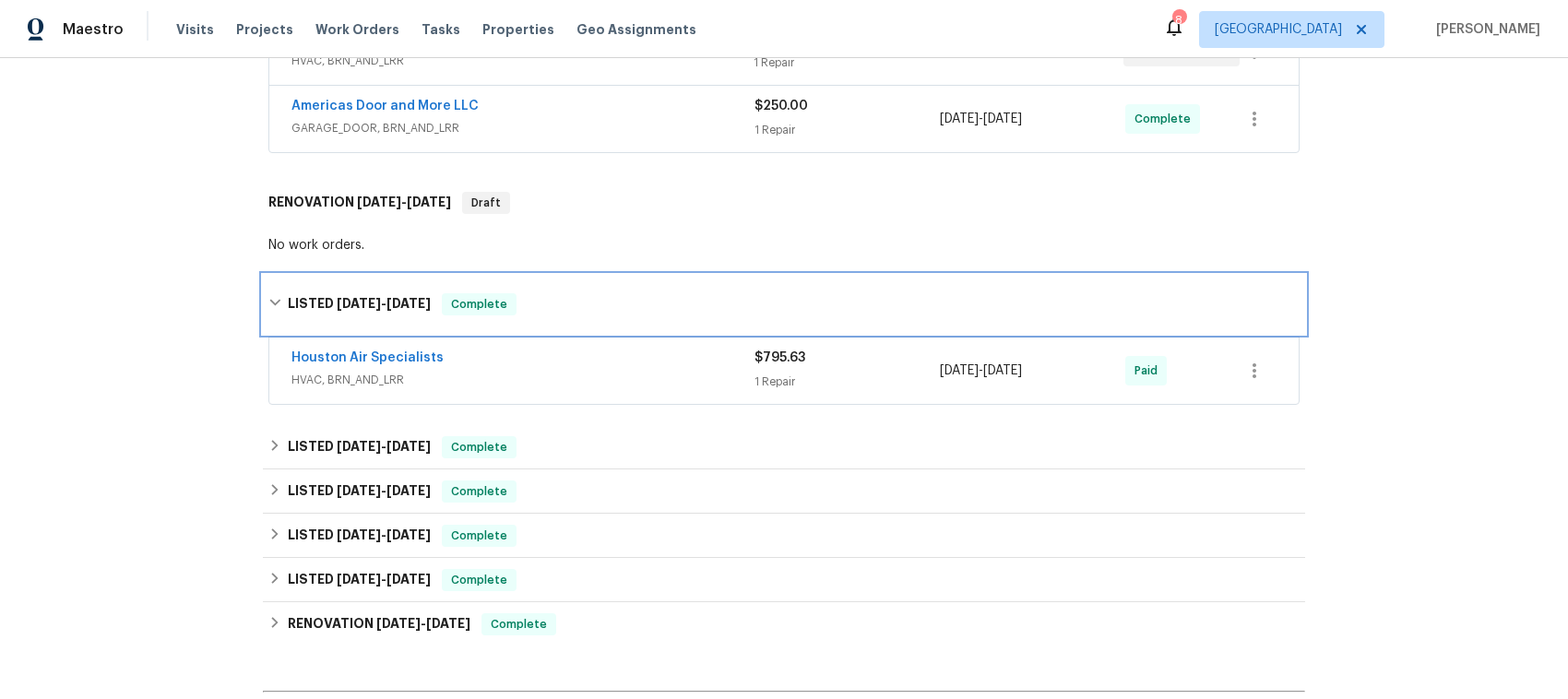
click at [268, 302] on icon at bounding box center [275, 302] width 13 height 13
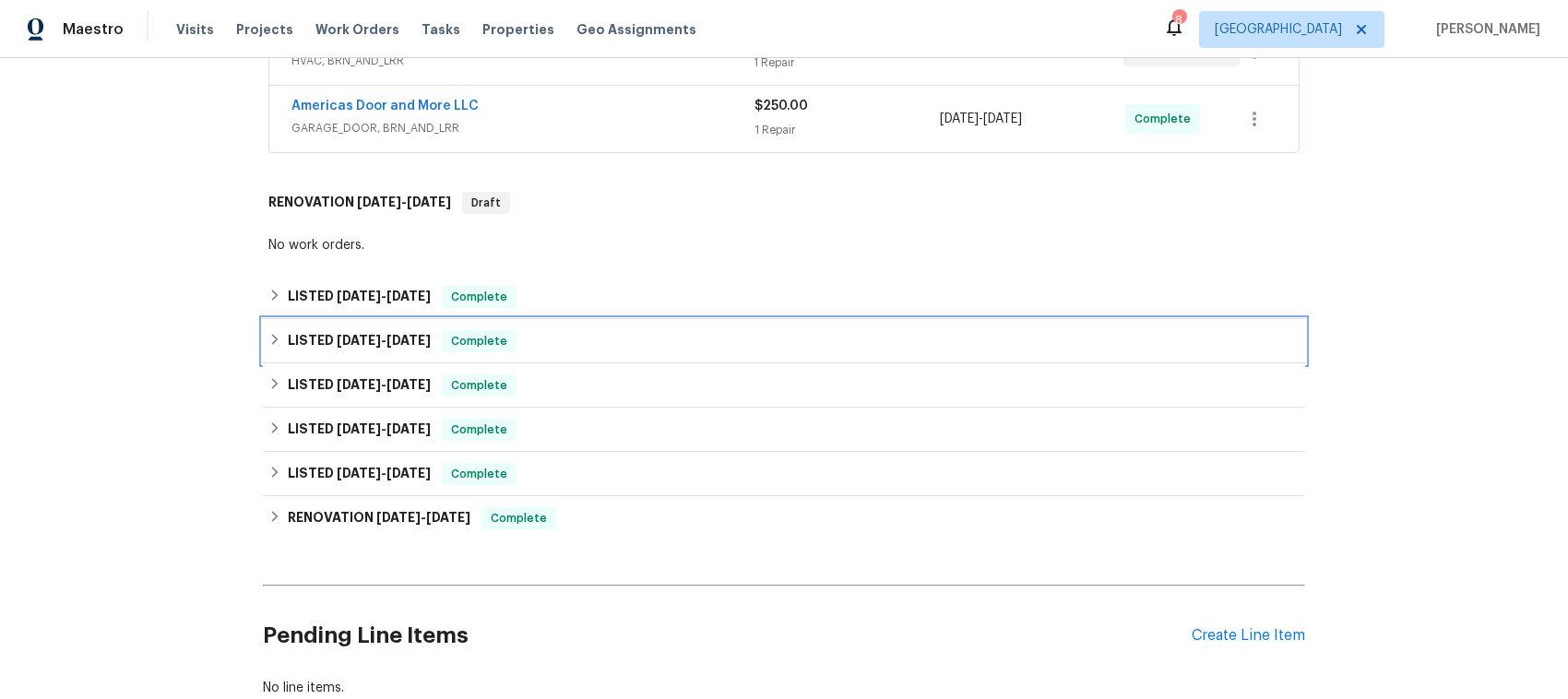
click at [268, 334] on icon at bounding box center [275, 339] width 13 height 13
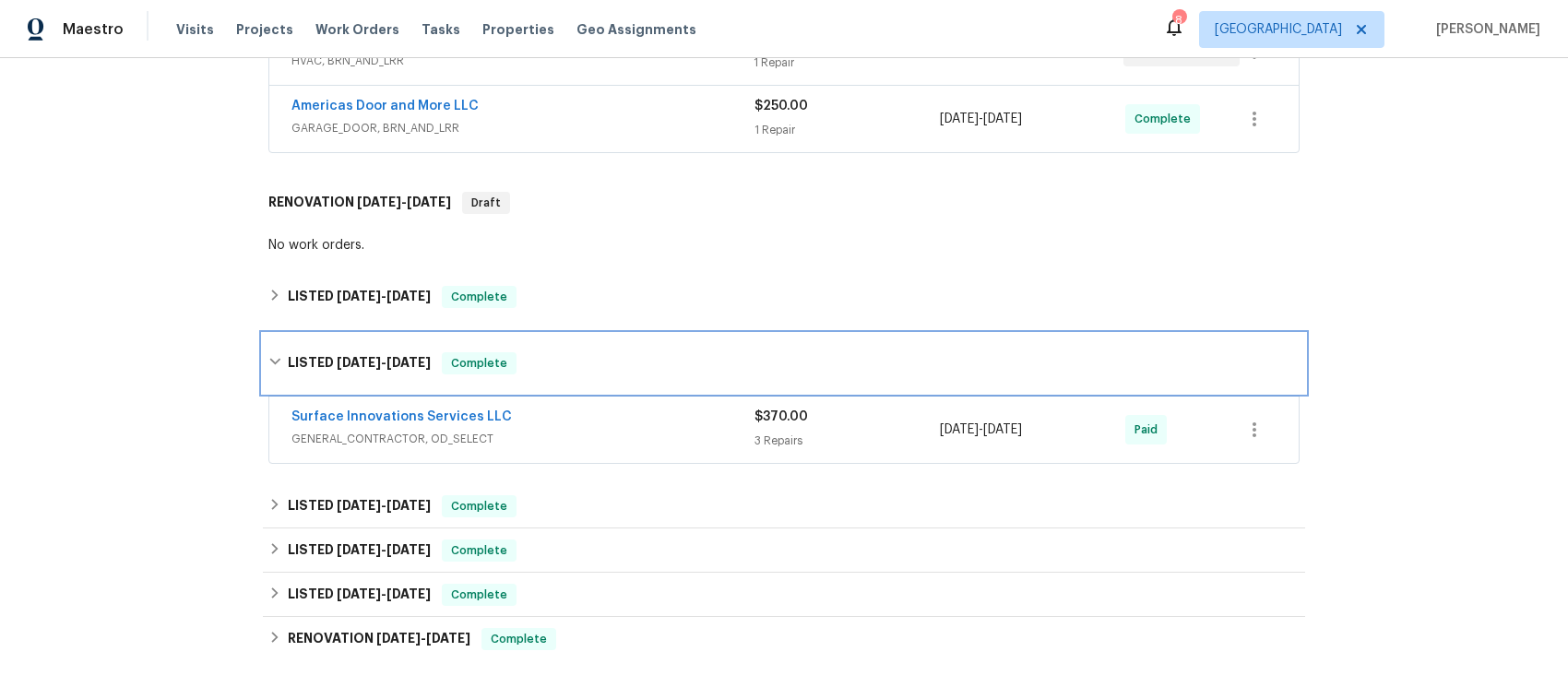
click at [268, 356] on icon at bounding box center [275, 362] width 13 height 13
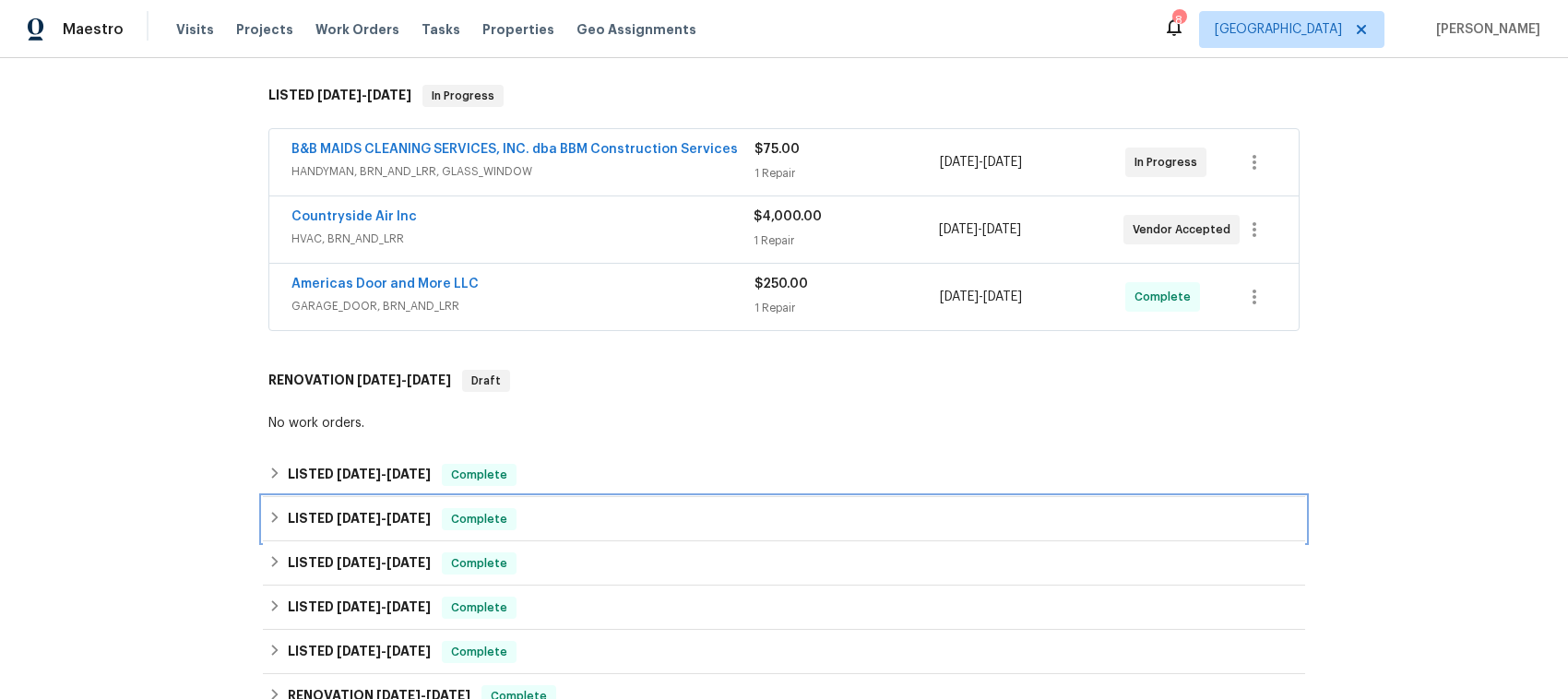
scroll to position [0, 0]
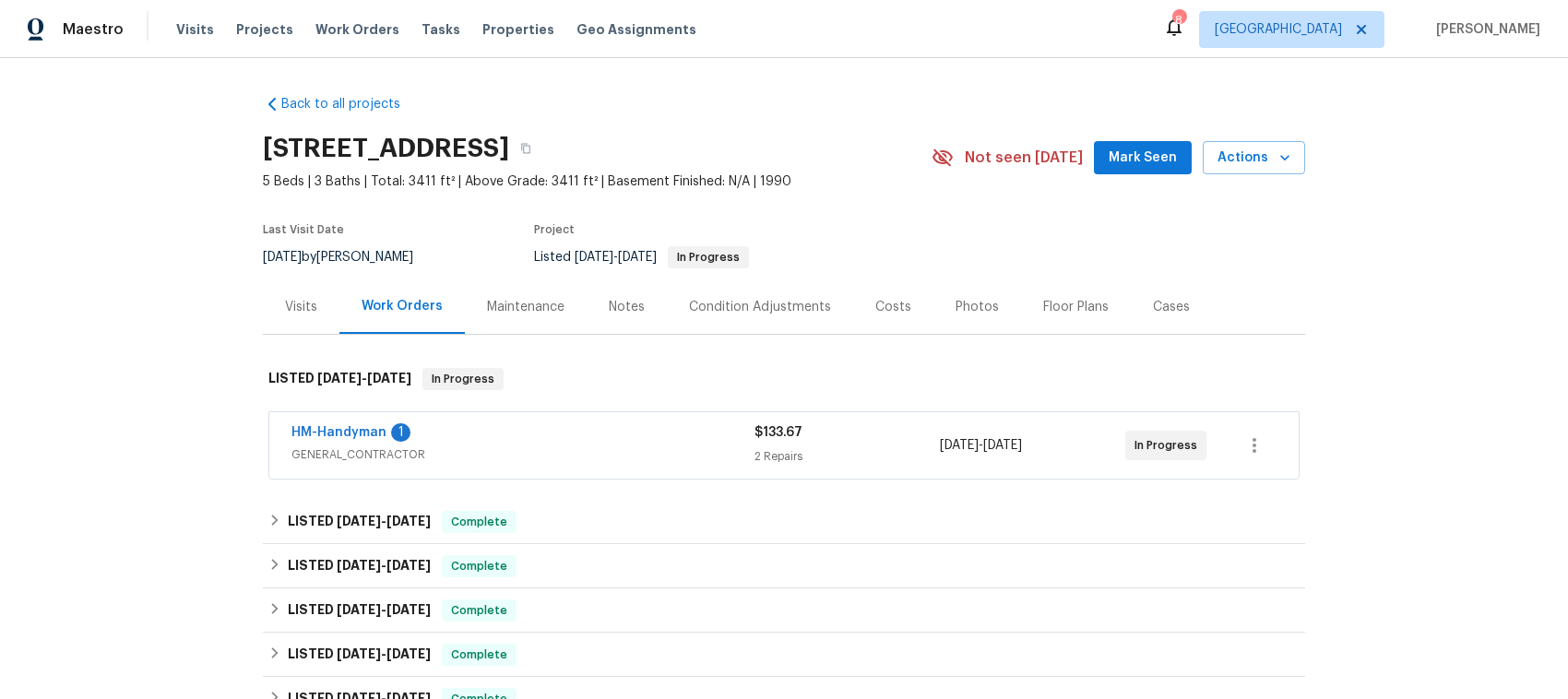
click at [563, 436] on div "HM-Handyman 1" at bounding box center [523, 435] width 463 height 22
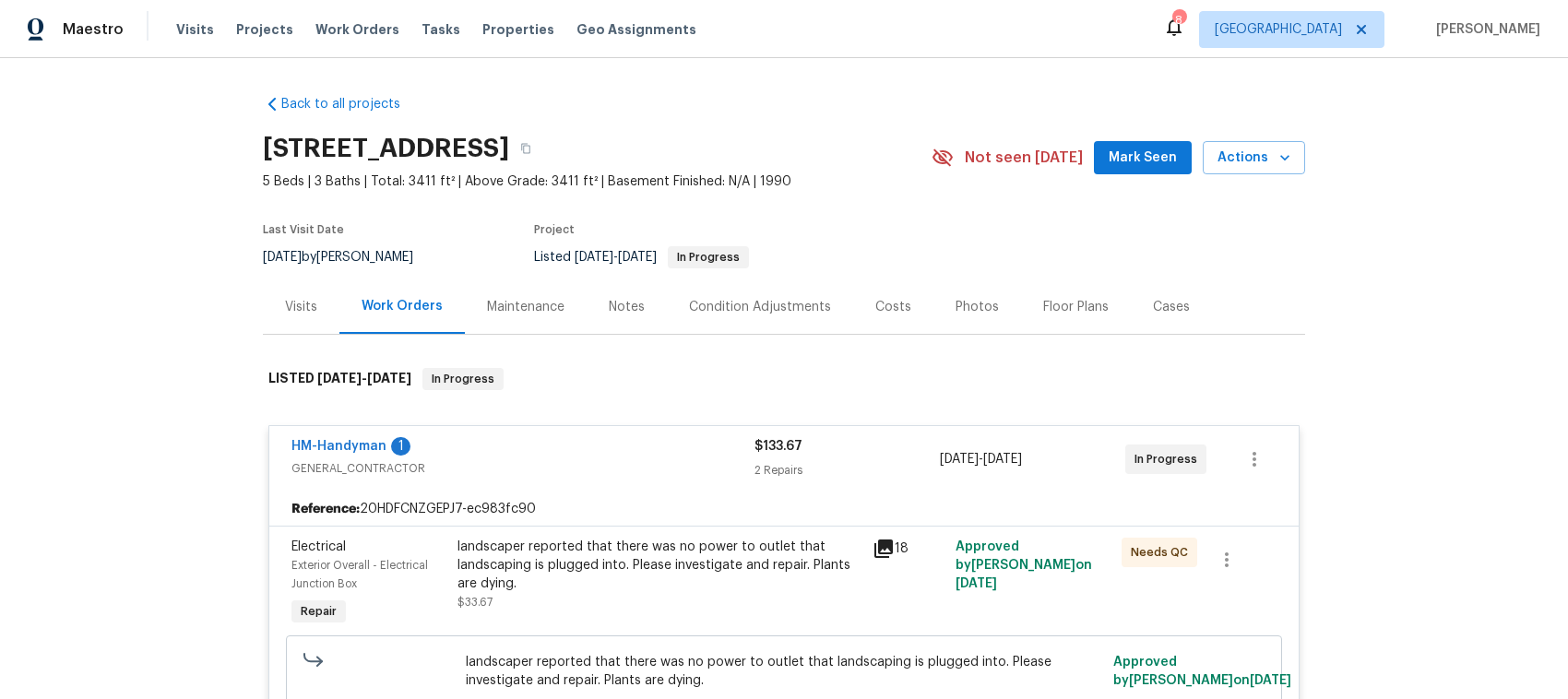
click at [563, 437] on div "HM-Handyman 1" at bounding box center [523, 448] width 463 height 22
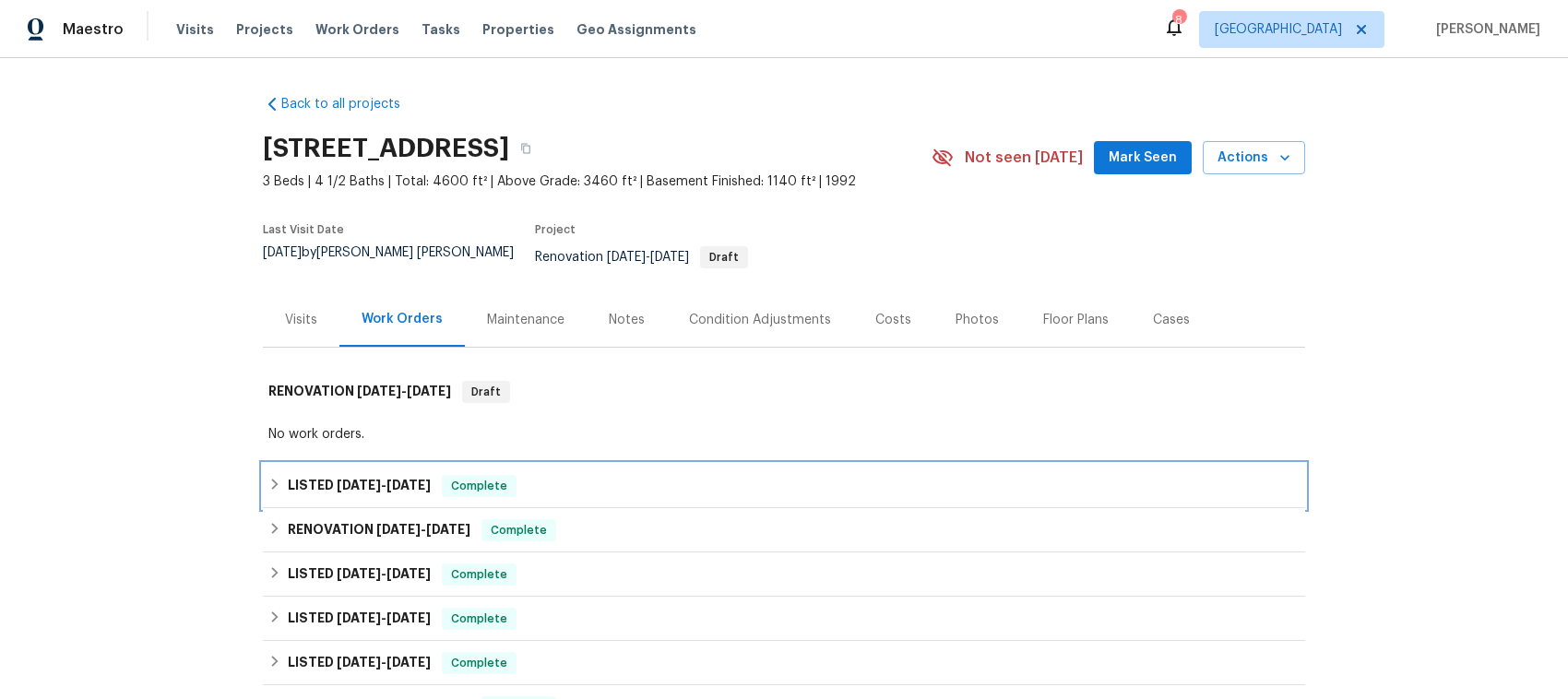
click at [272, 478] on icon at bounding box center [275, 484] width 13 height 13
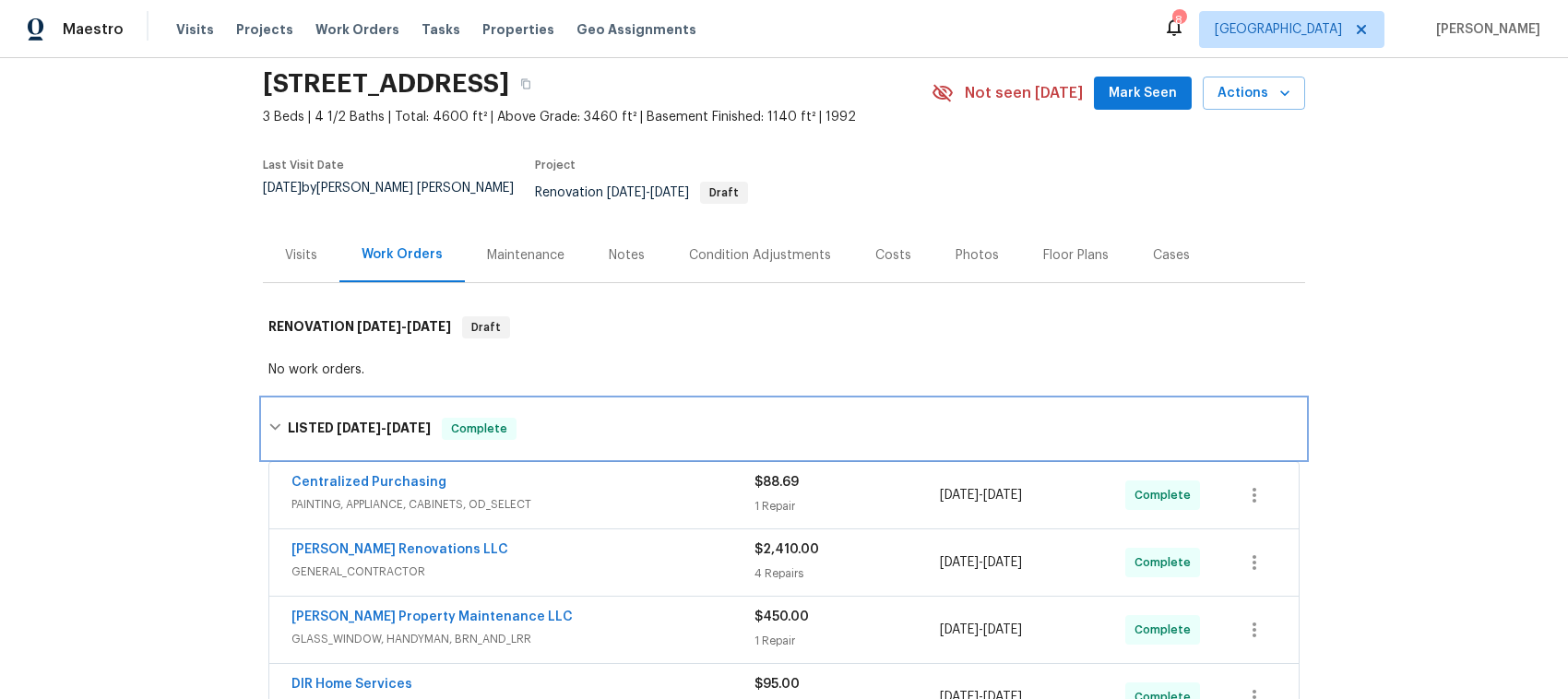
scroll to position [116, 0]
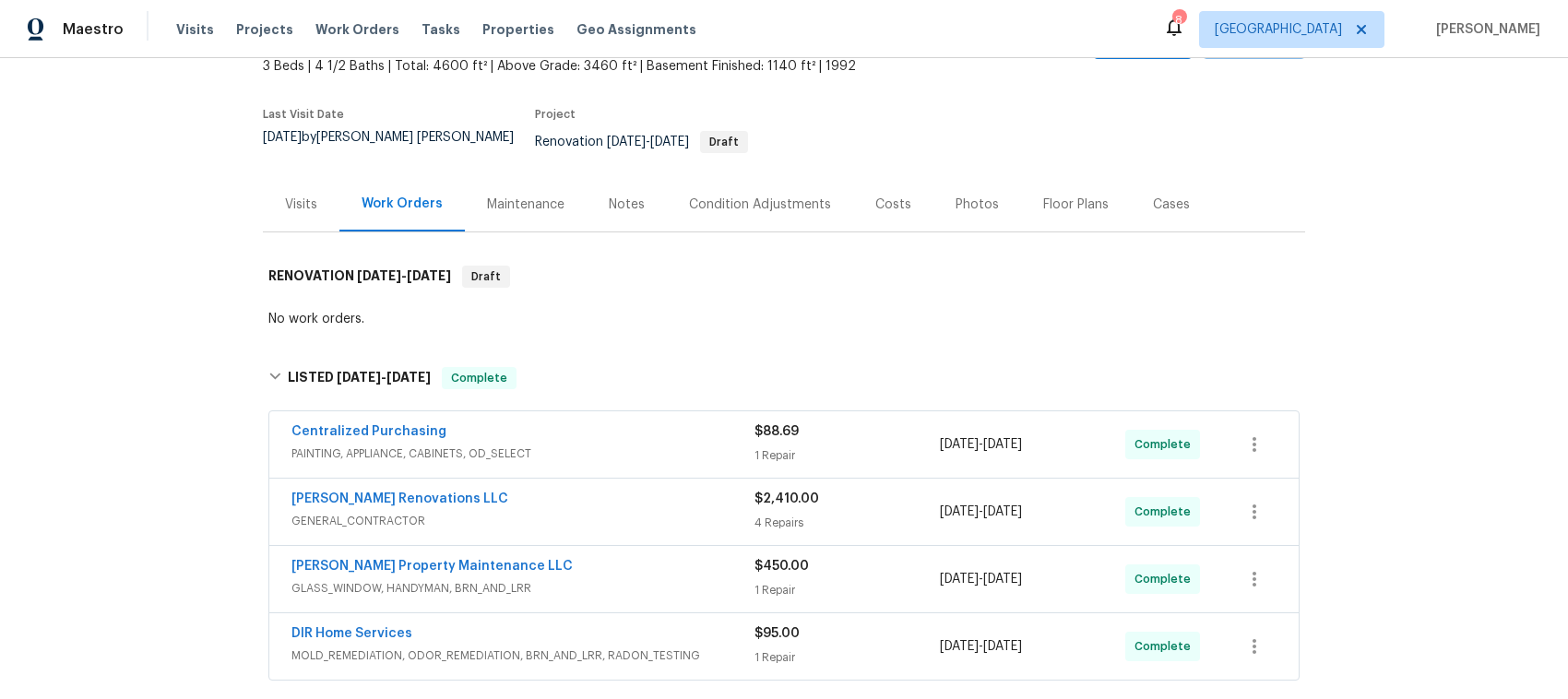
click at [604, 511] on span "GENERAL_CONTRACTOR" at bounding box center [523, 521] width 463 height 18
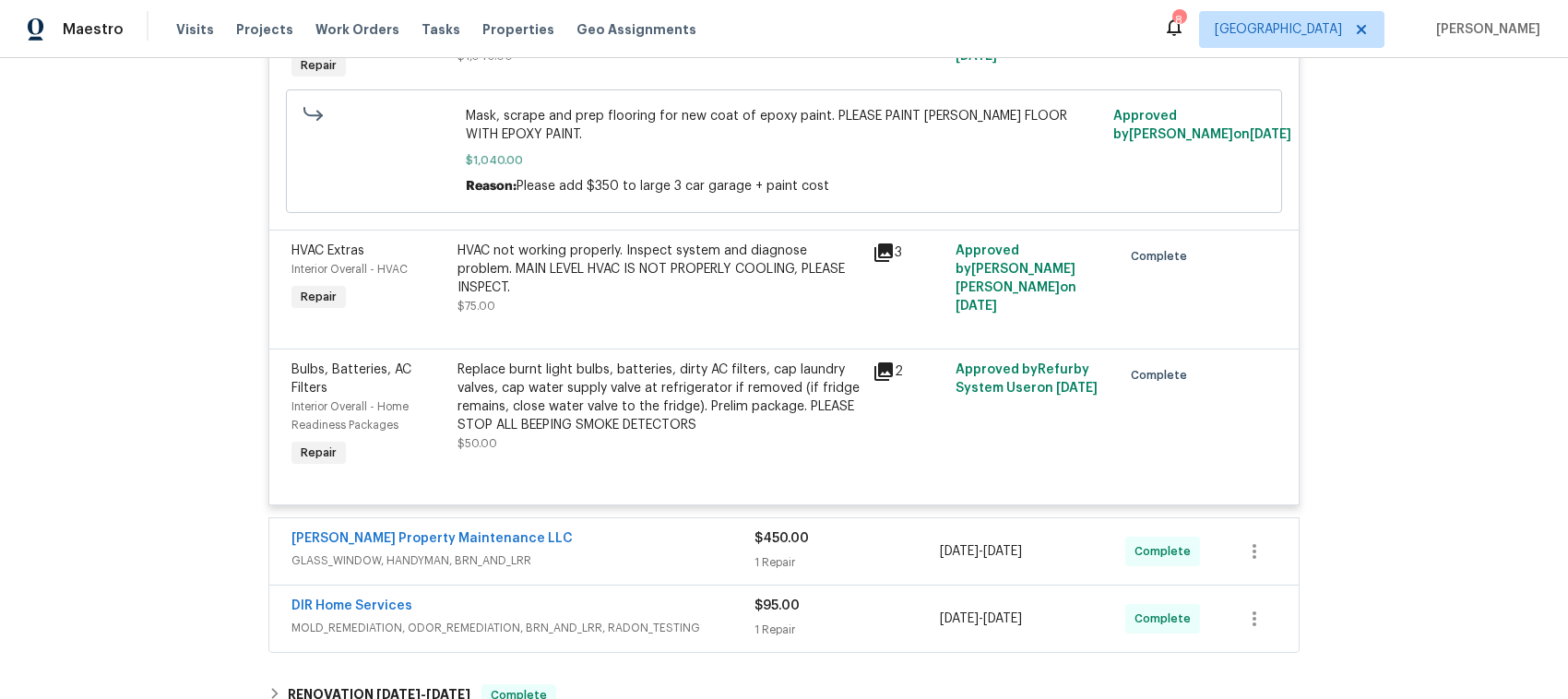
scroll to position [1153, 0]
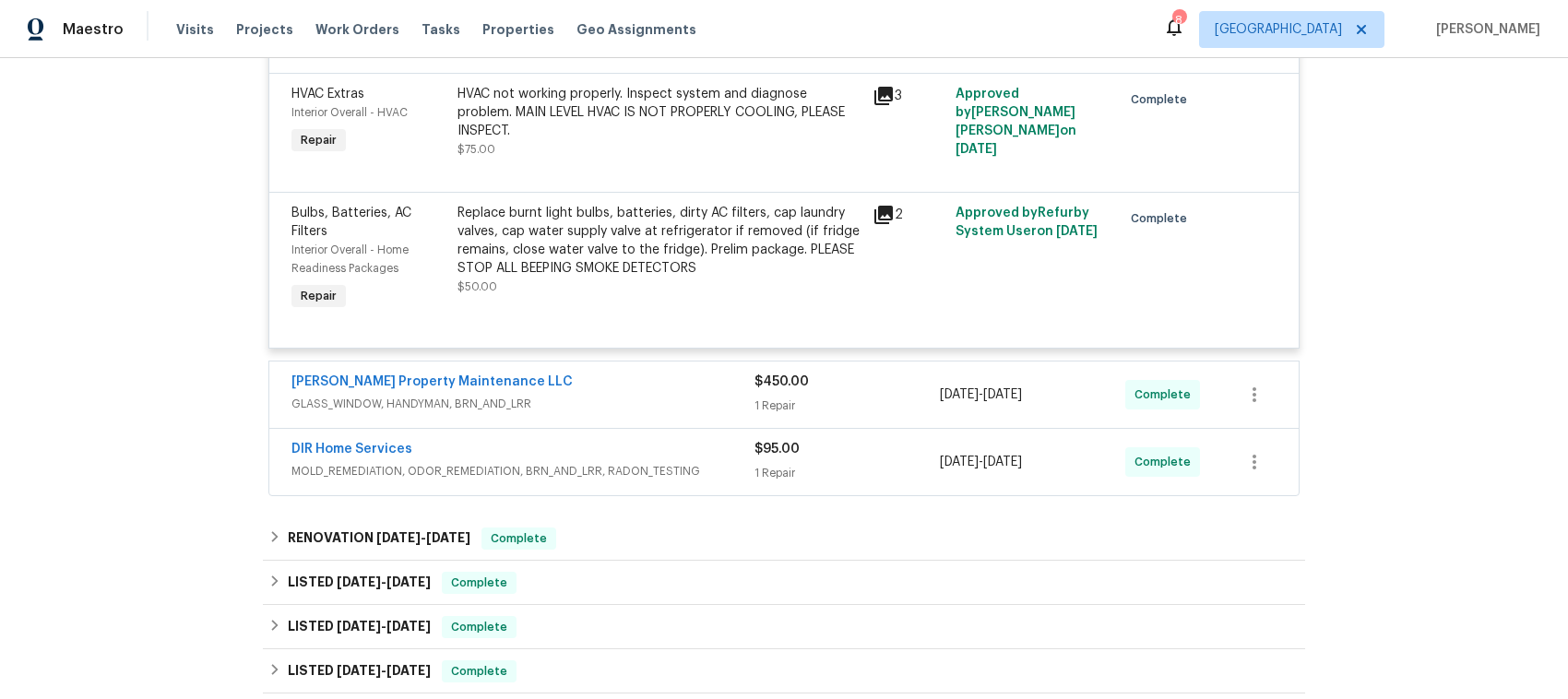
click at [648, 440] on div "DIR Home Services" at bounding box center [523, 451] width 463 height 22
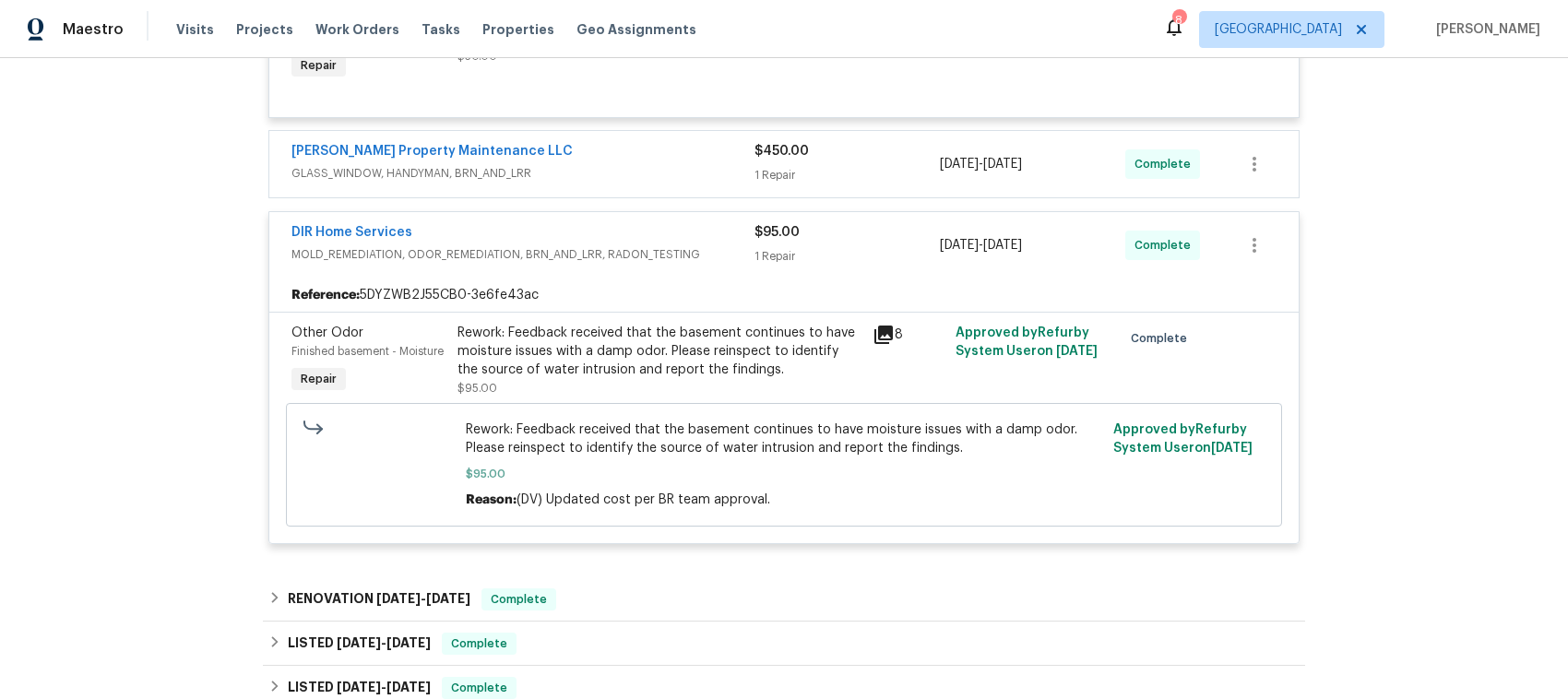
scroll to position [1268, 0]
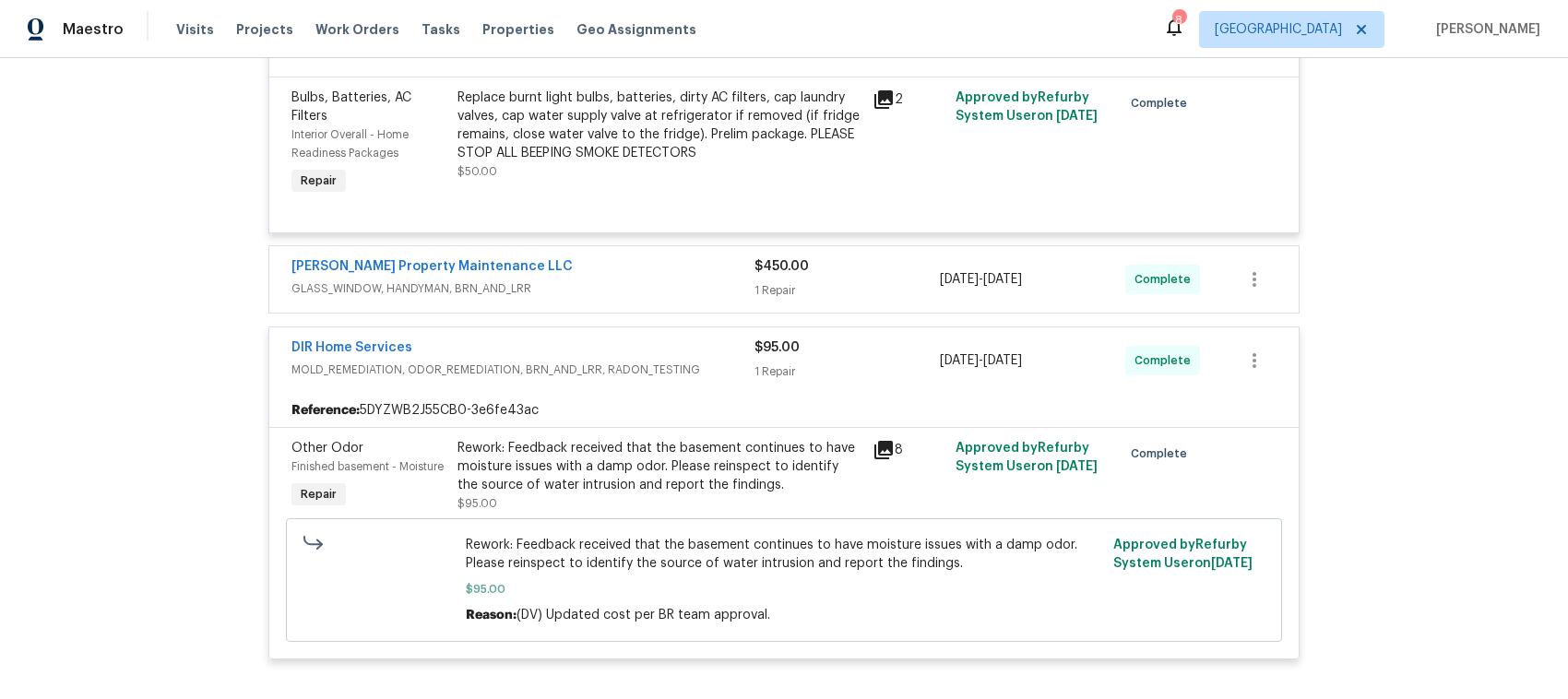
click at [621, 338] on div "DIR Home Services" at bounding box center [523, 350] width 463 height 22
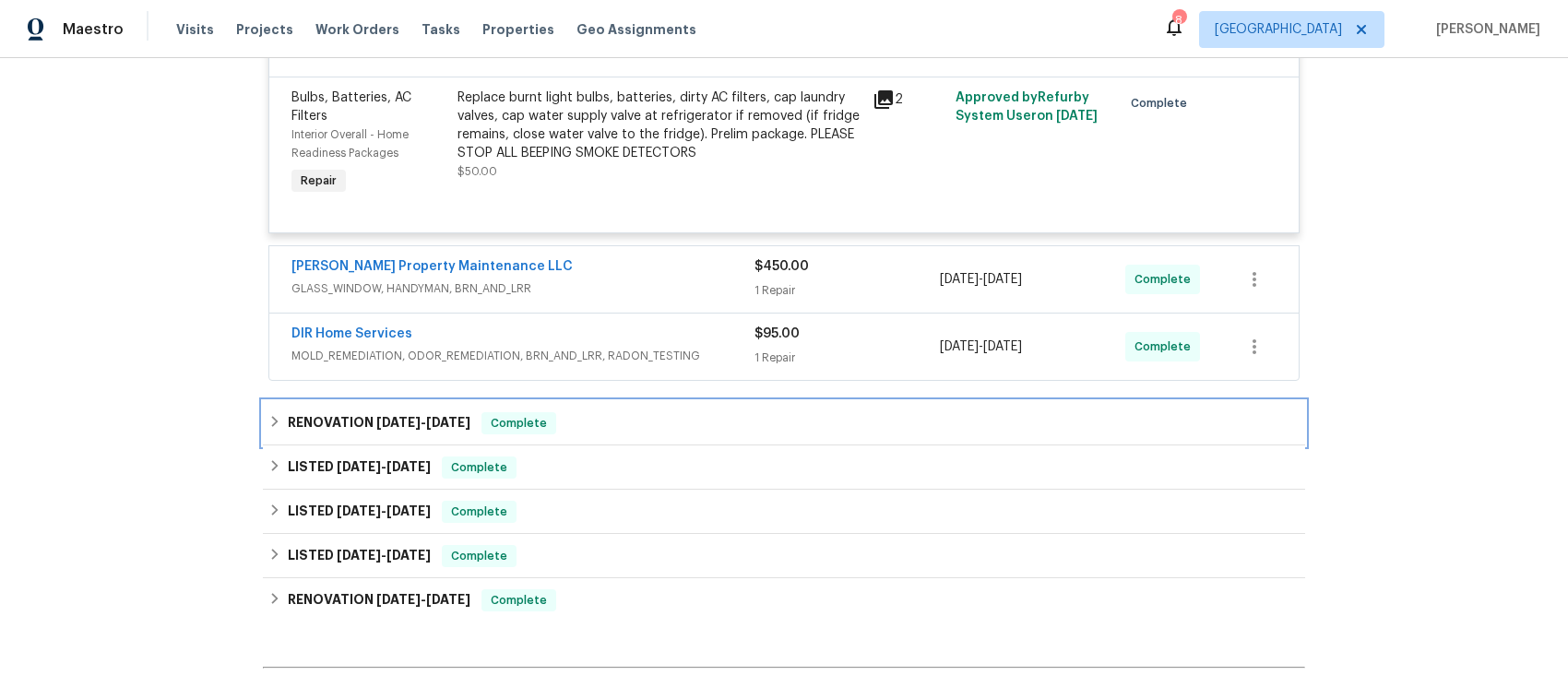
click at [268, 415] on icon at bounding box center [275, 422] width 13 height 13
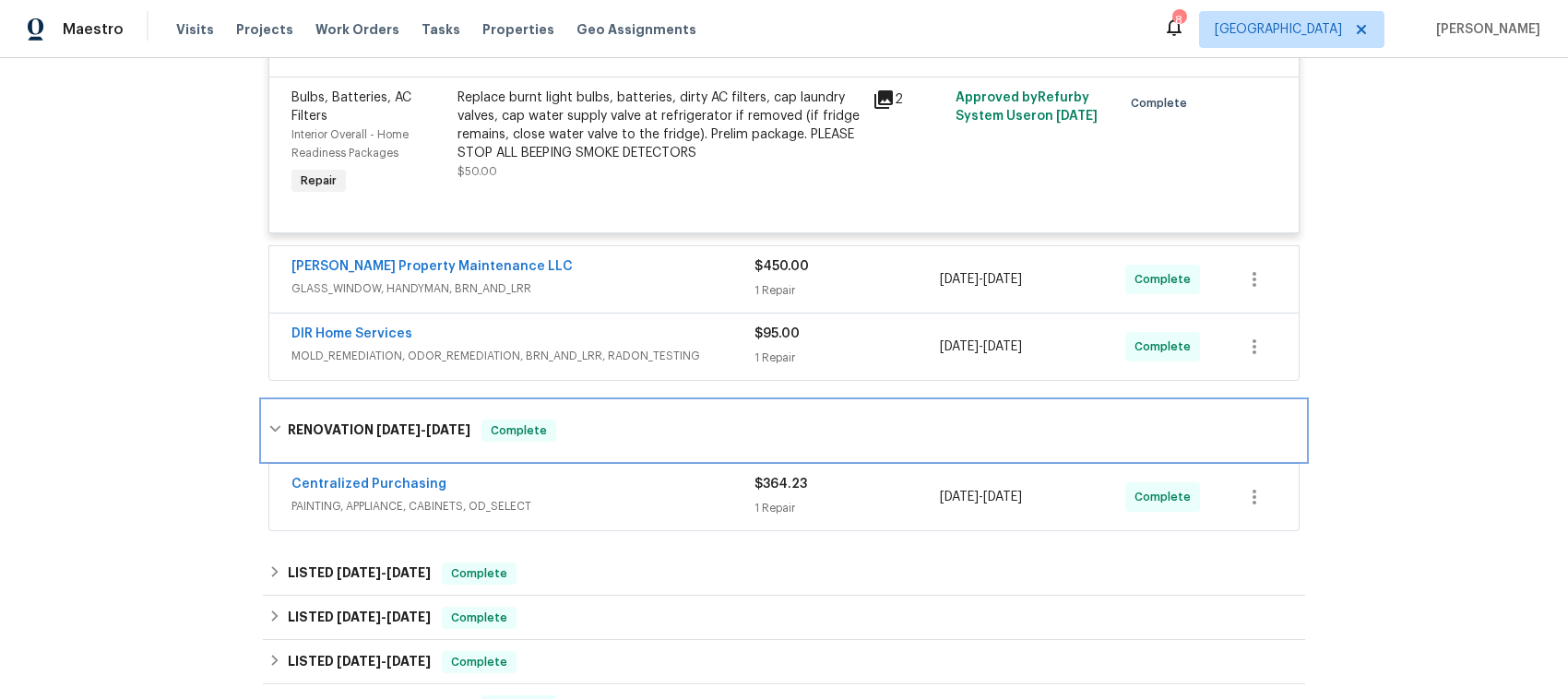
click at [263, 406] on div "RENOVATION 7/14/25 - 7/14/25 Complete" at bounding box center [784, 431] width 1043 height 59
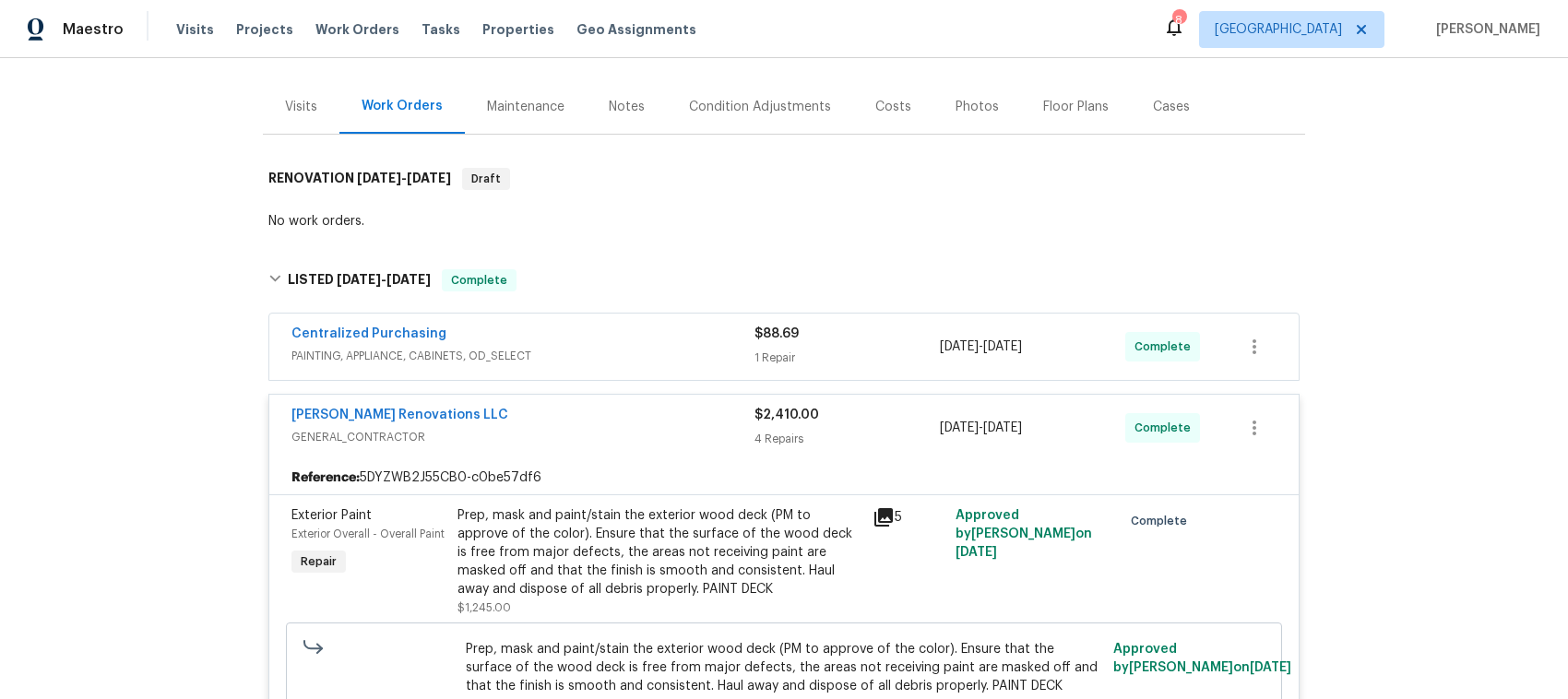
scroll to position [230, 0]
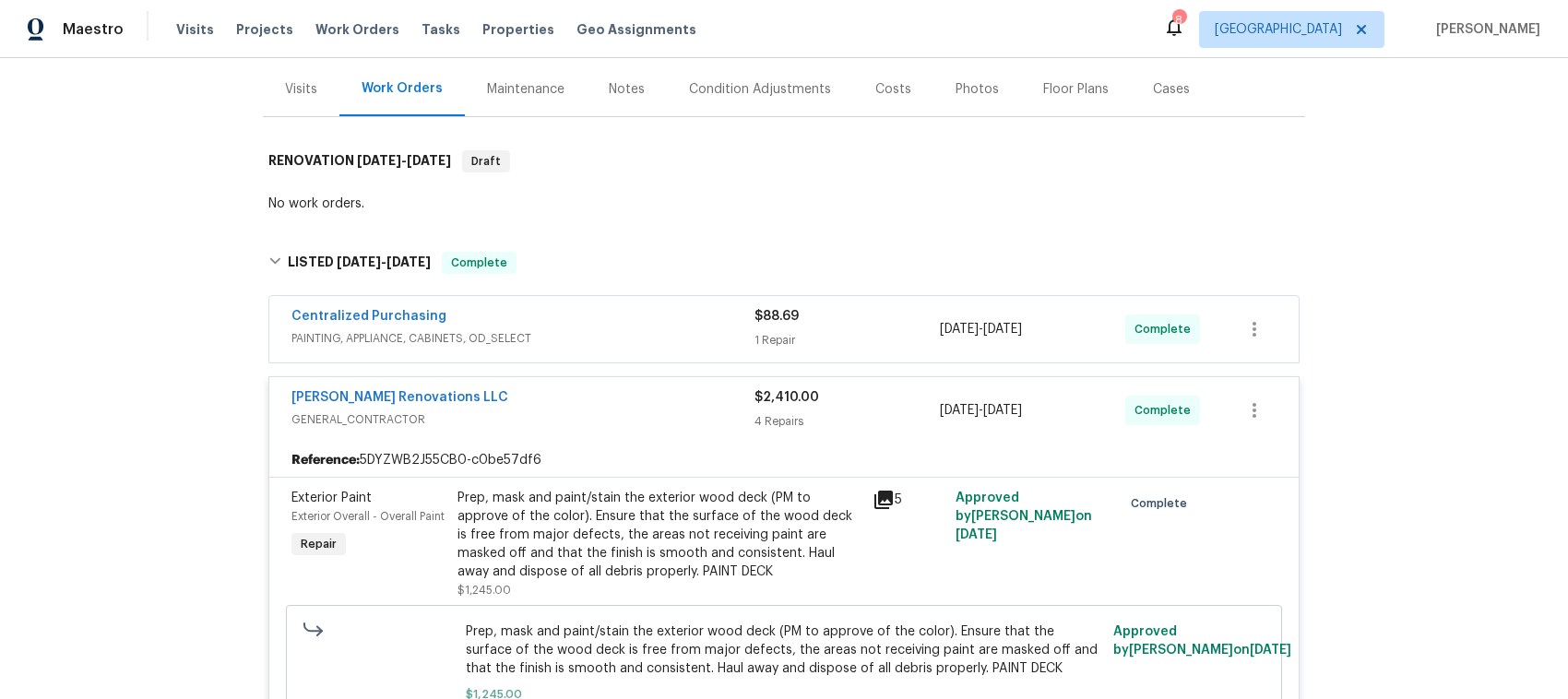
click at [590, 388] on div "Aseem Renovations LLC" at bounding box center [523, 399] width 463 height 22
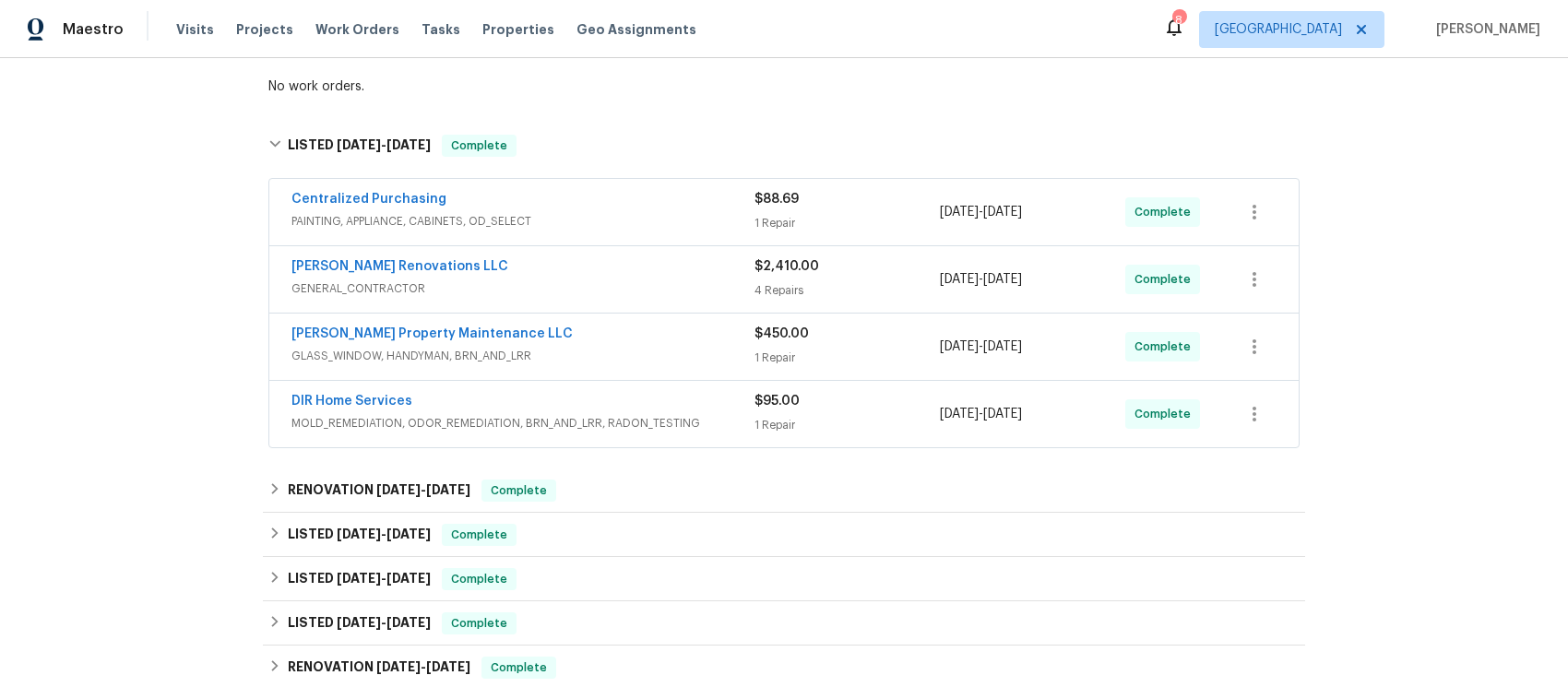
scroll to position [346, 0]
click at [268, 140] on icon at bounding box center [275, 146] width 13 height 13
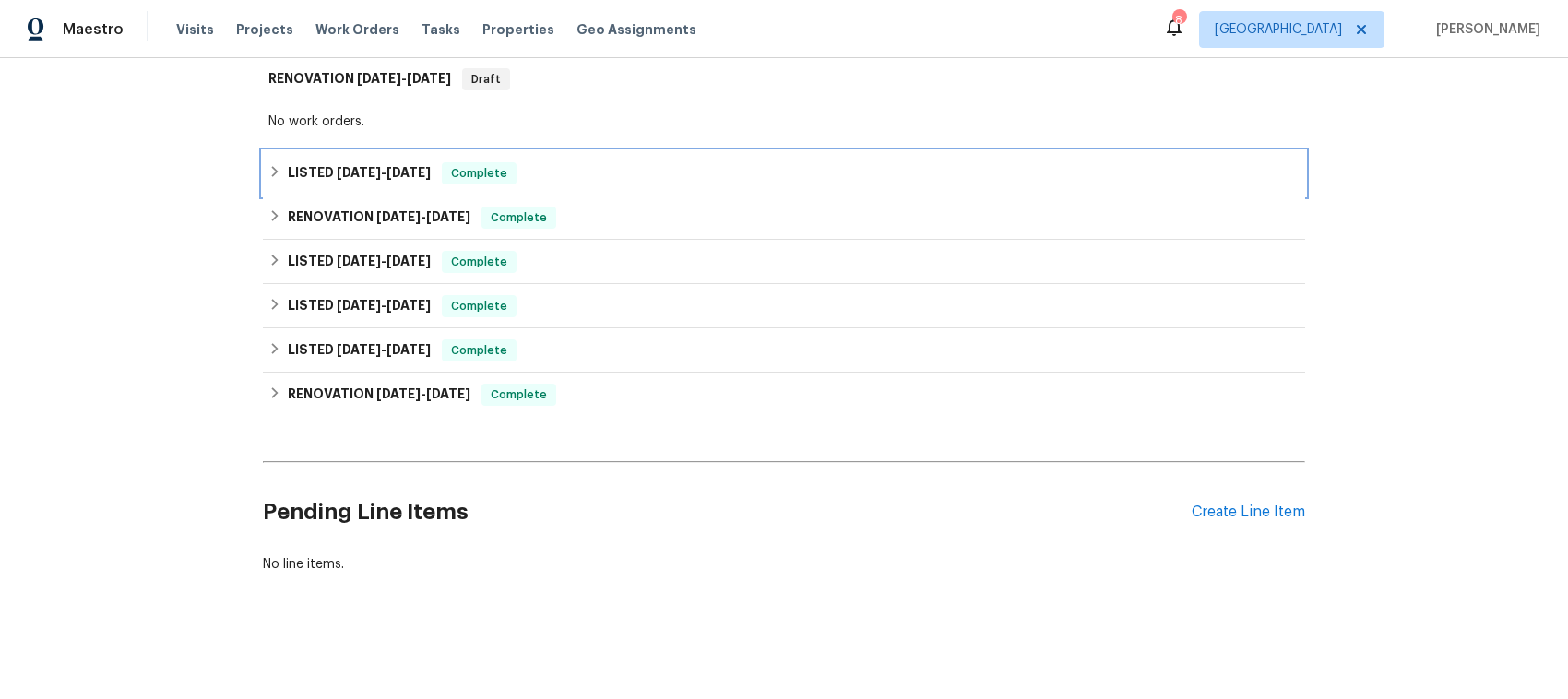
scroll to position [316, 0]
click at [268, 166] on icon at bounding box center [275, 172] width 13 height 13
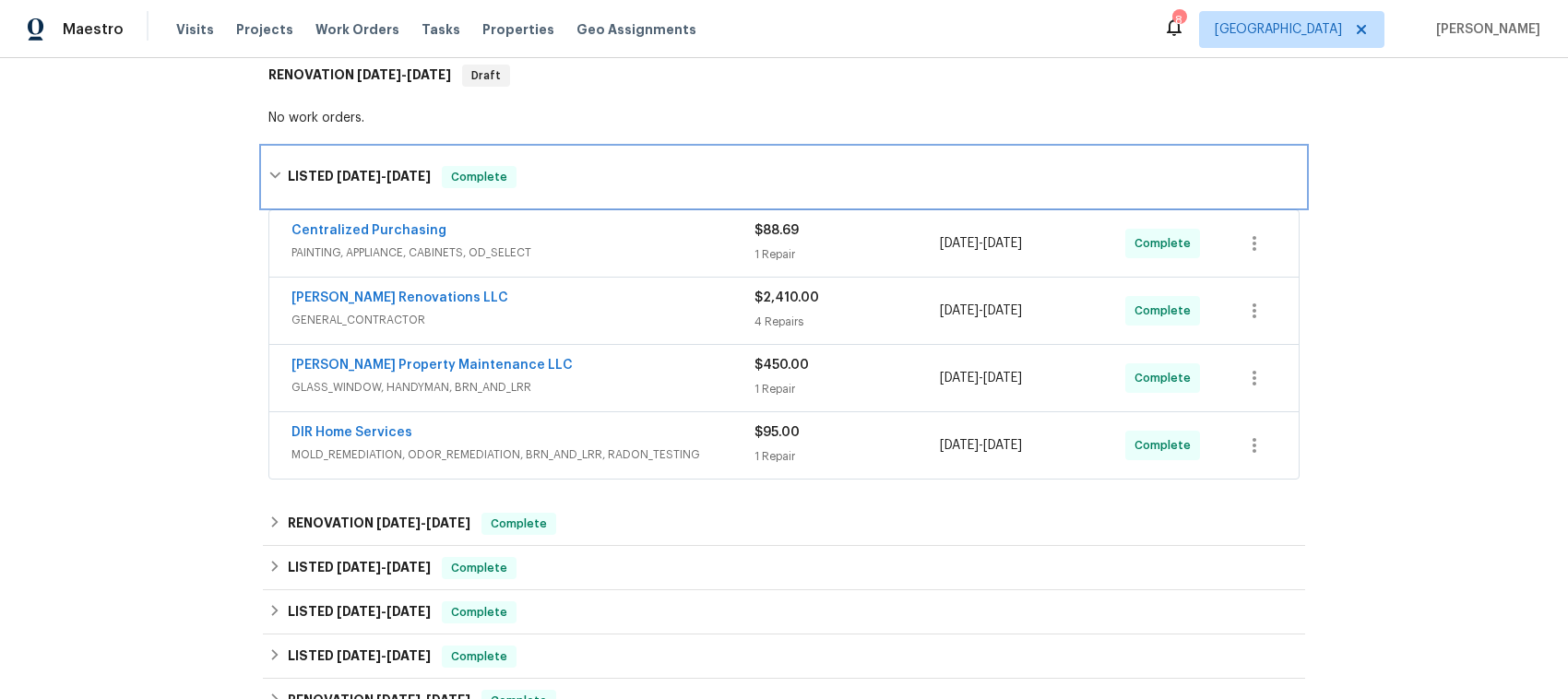
scroll to position [346, 0]
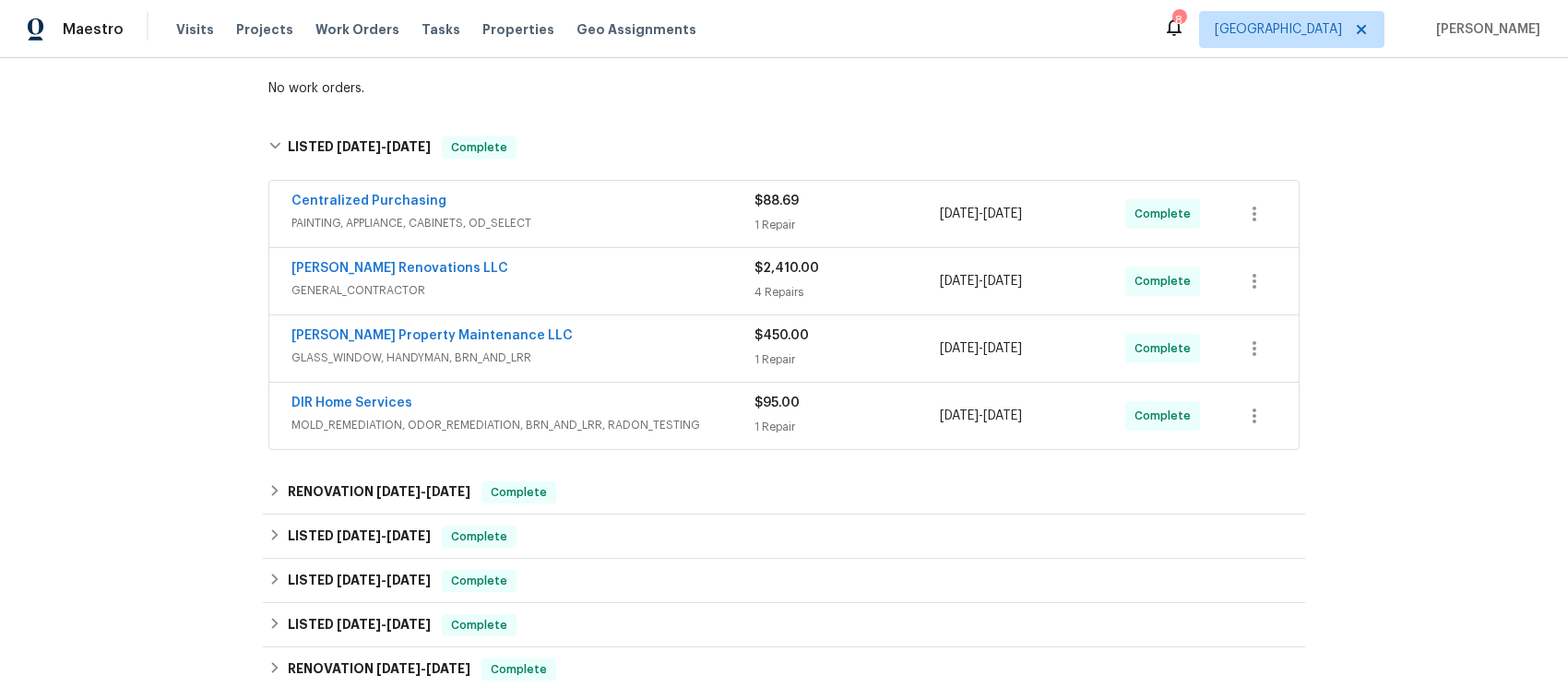
click at [551, 281] on span "GENERAL_CONTRACTOR" at bounding box center [523, 290] width 463 height 18
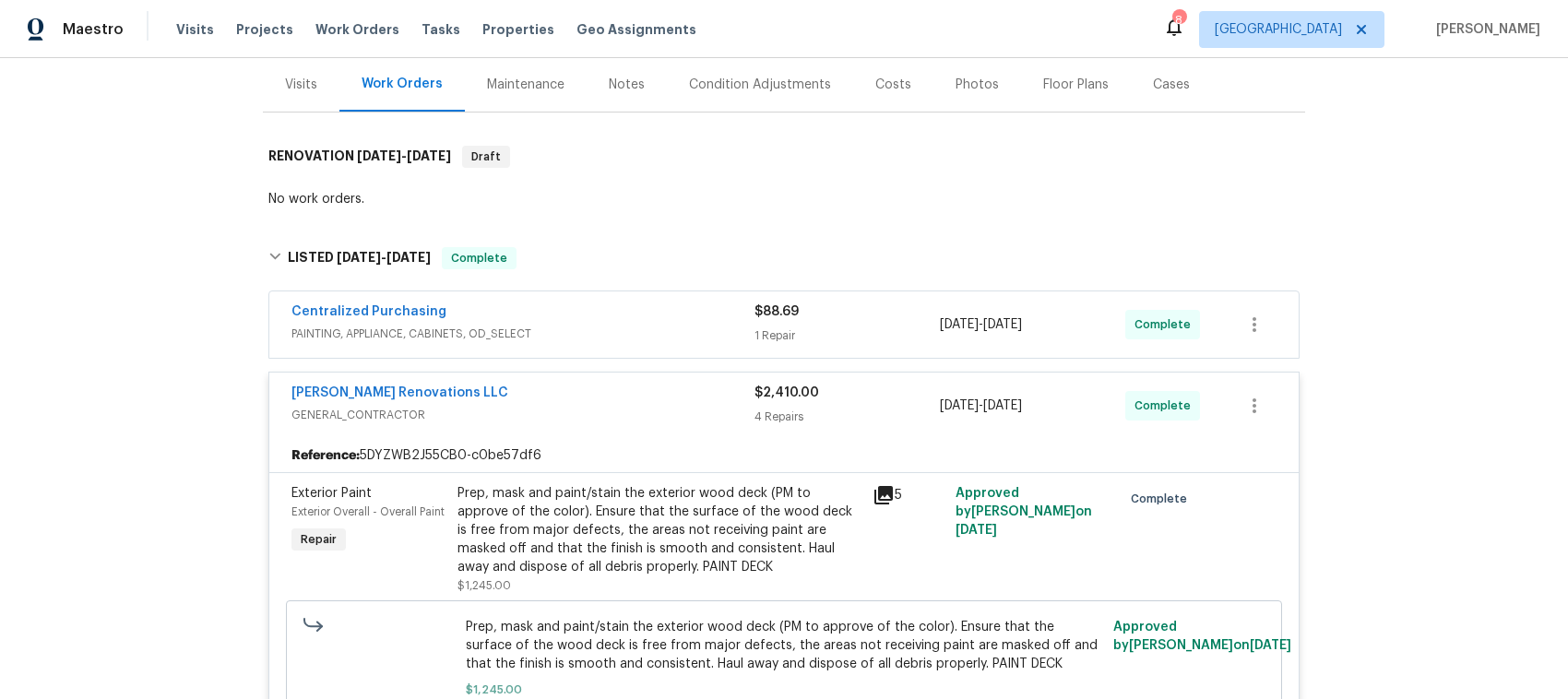
scroll to position [230, 0]
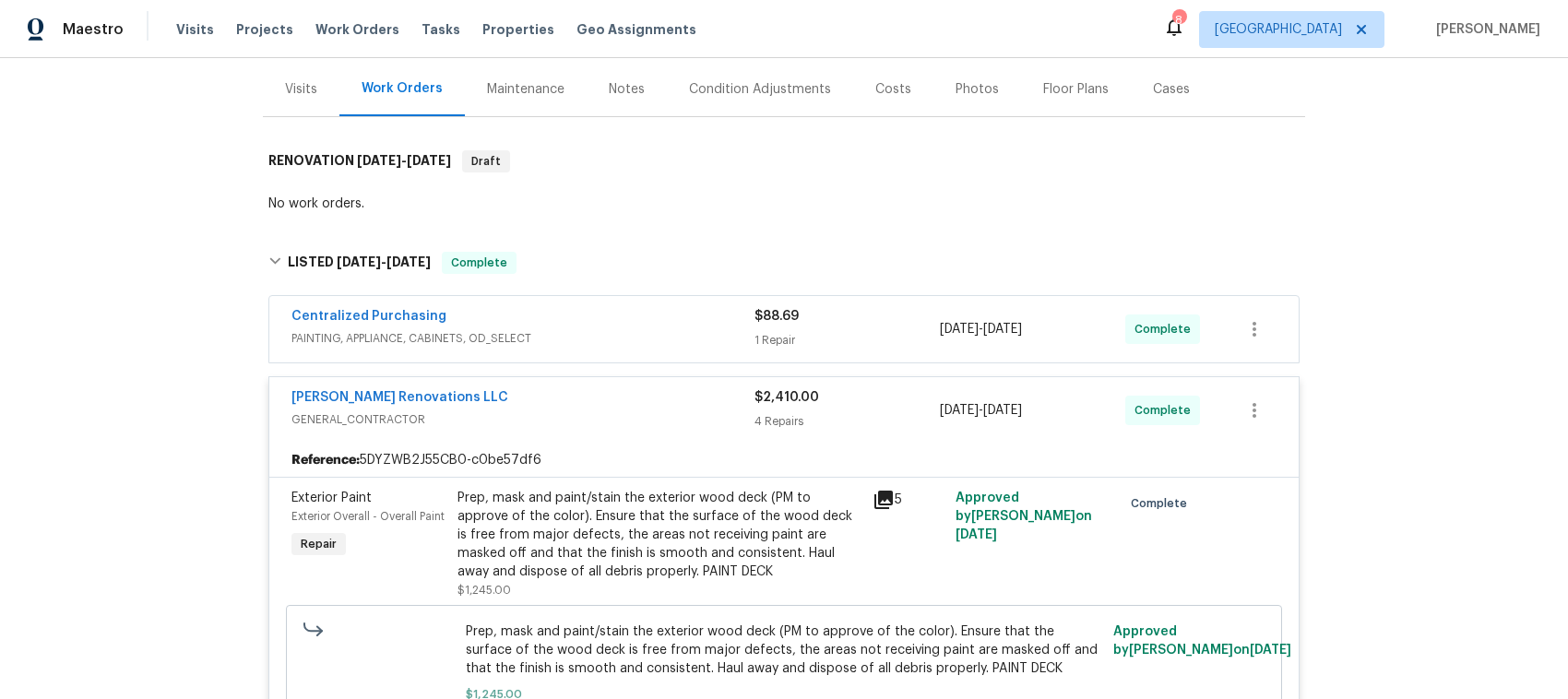
click at [483, 411] on span "GENERAL_CONTRACTOR" at bounding box center [523, 420] width 463 height 18
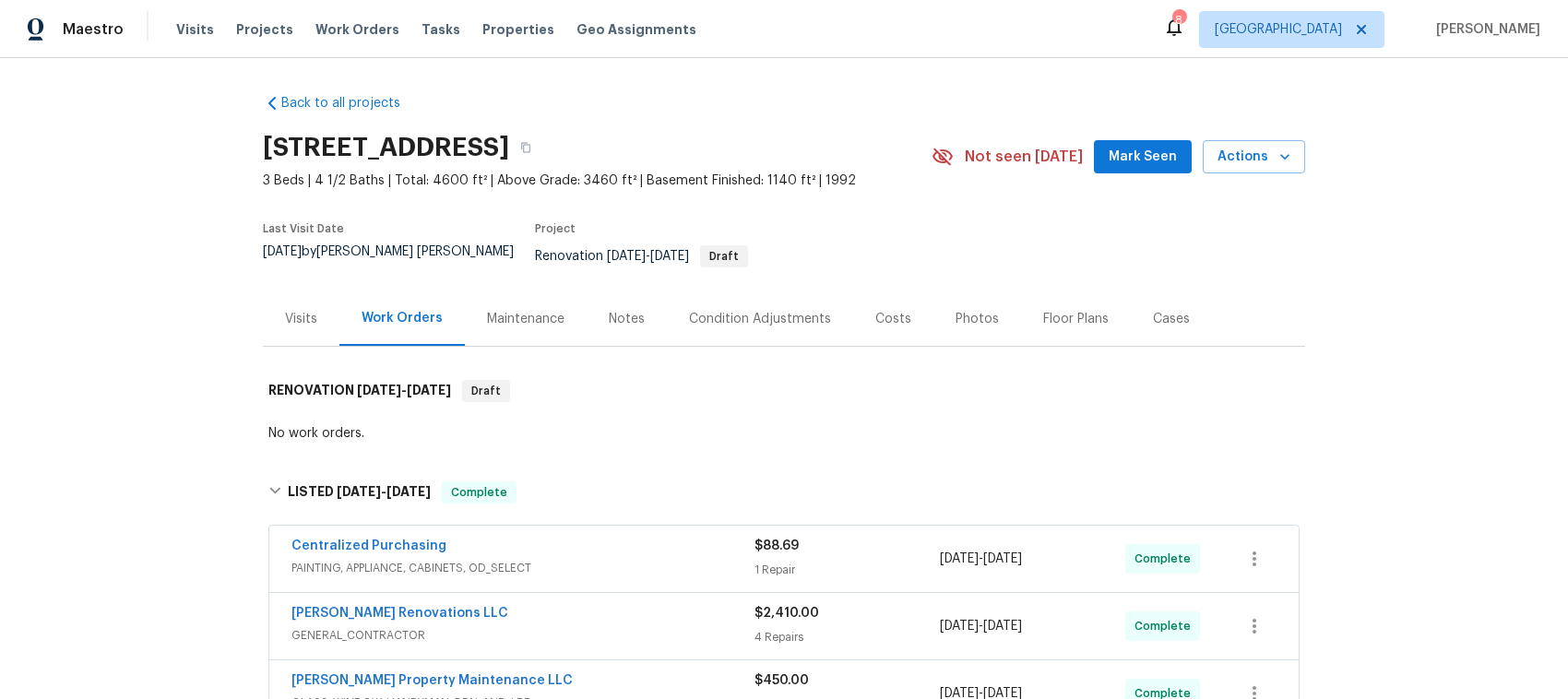
scroll to position [0, 0]
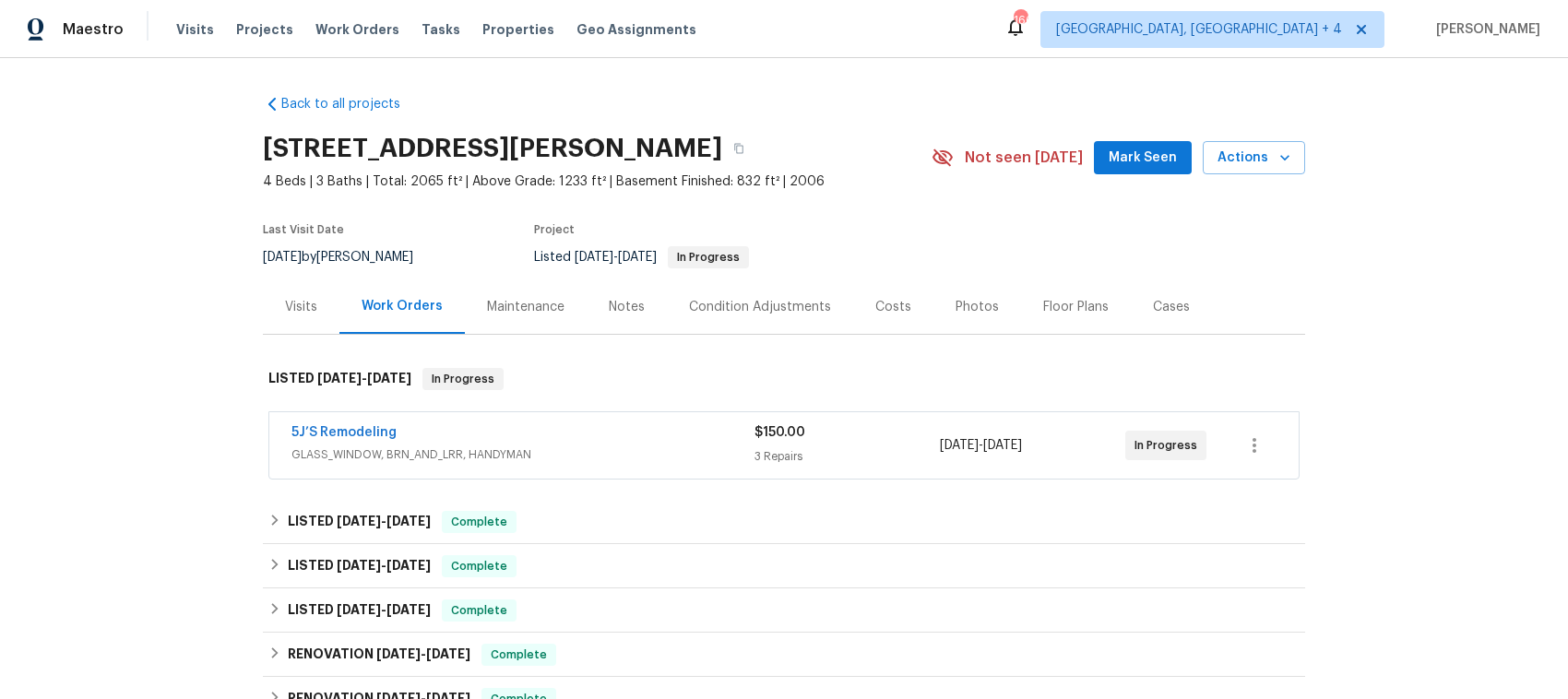
click at [623, 430] on div "5J’S Remodeling" at bounding box center [523, 435] width 463 height 22
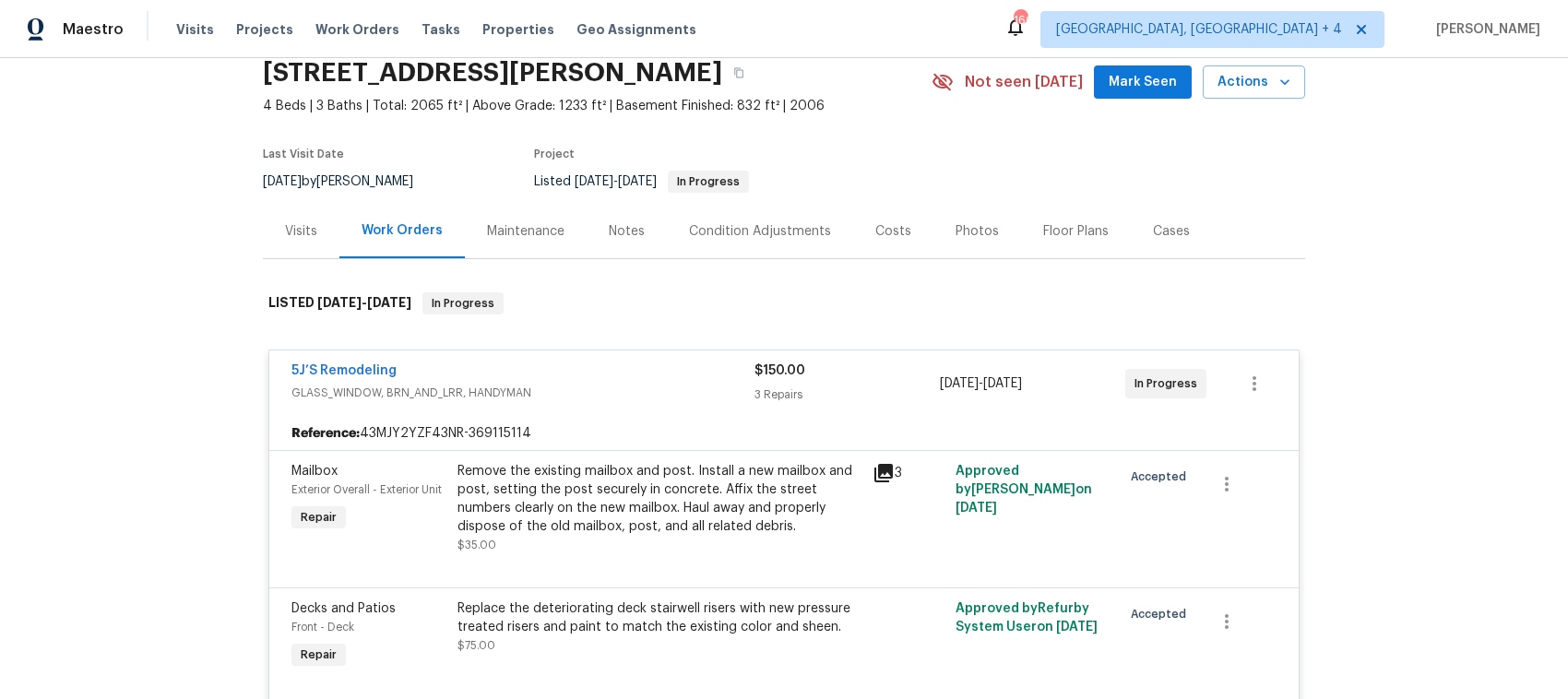
scroll to position [116, 0]
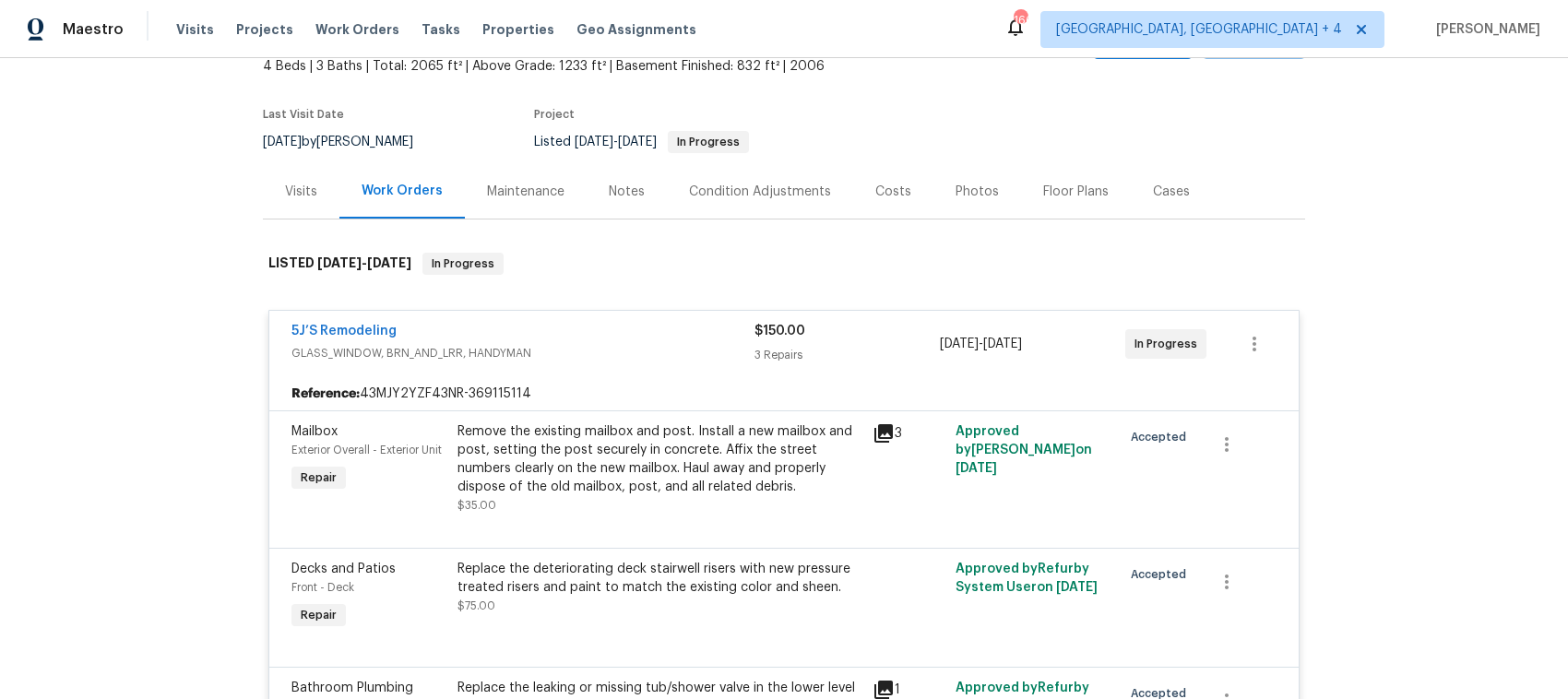
click at [874, 435] on icon at bounding box center [883, 434] width 19 height 18
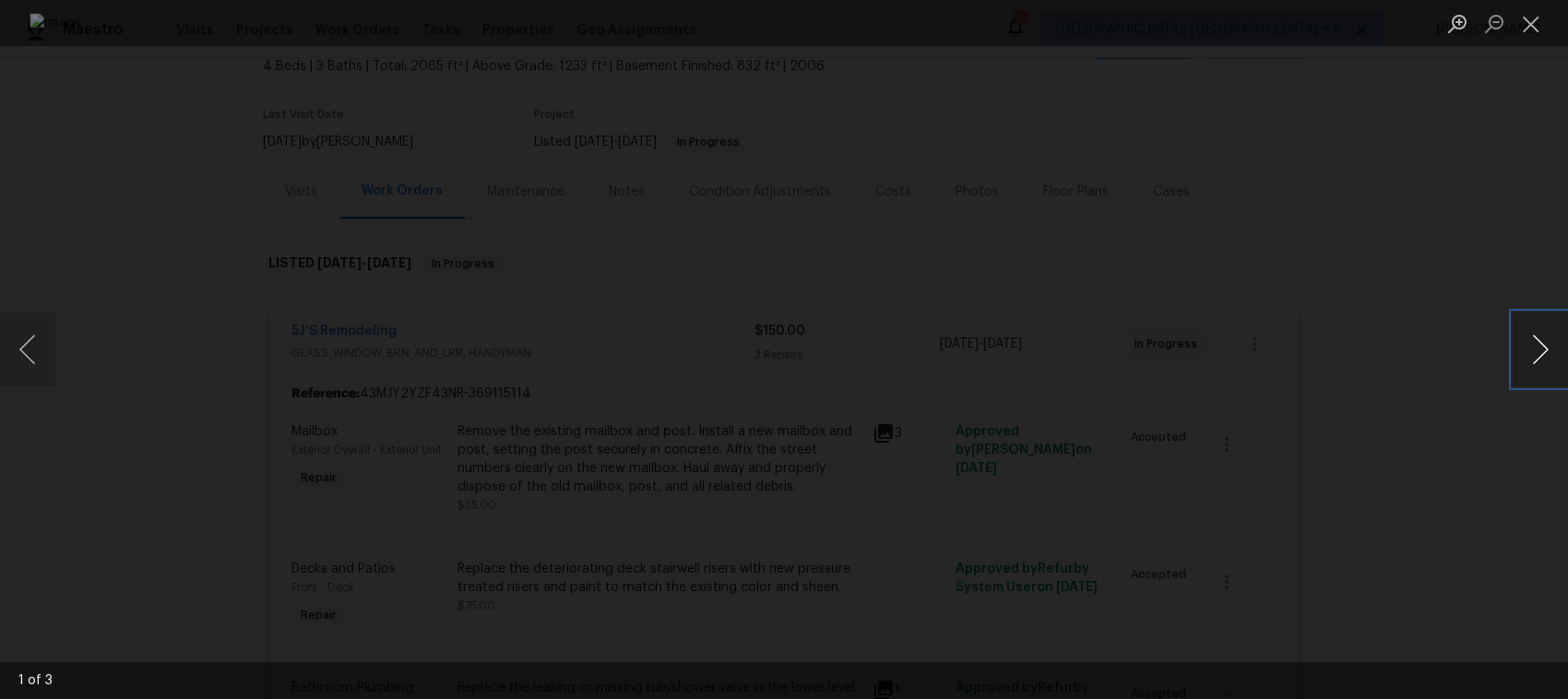
click at [1542, 339] on button "Next image" at bounding box center [1540, 350] width 56 height 74
click at [1541, 343] on button "Next image" at bounding box center [1540, 350] width 56 height 74
click at [1150, 409] on img "Lightbox" at bounding box center [677, 299] width 3608 height 1608
click at [1195, 526] on img "Lightbox" at bounding box center [640, 290] width 8628 height 3845
click at [969, 590] on img "Lightbox" at bounding box center [370, 350] width 3608 height 1608
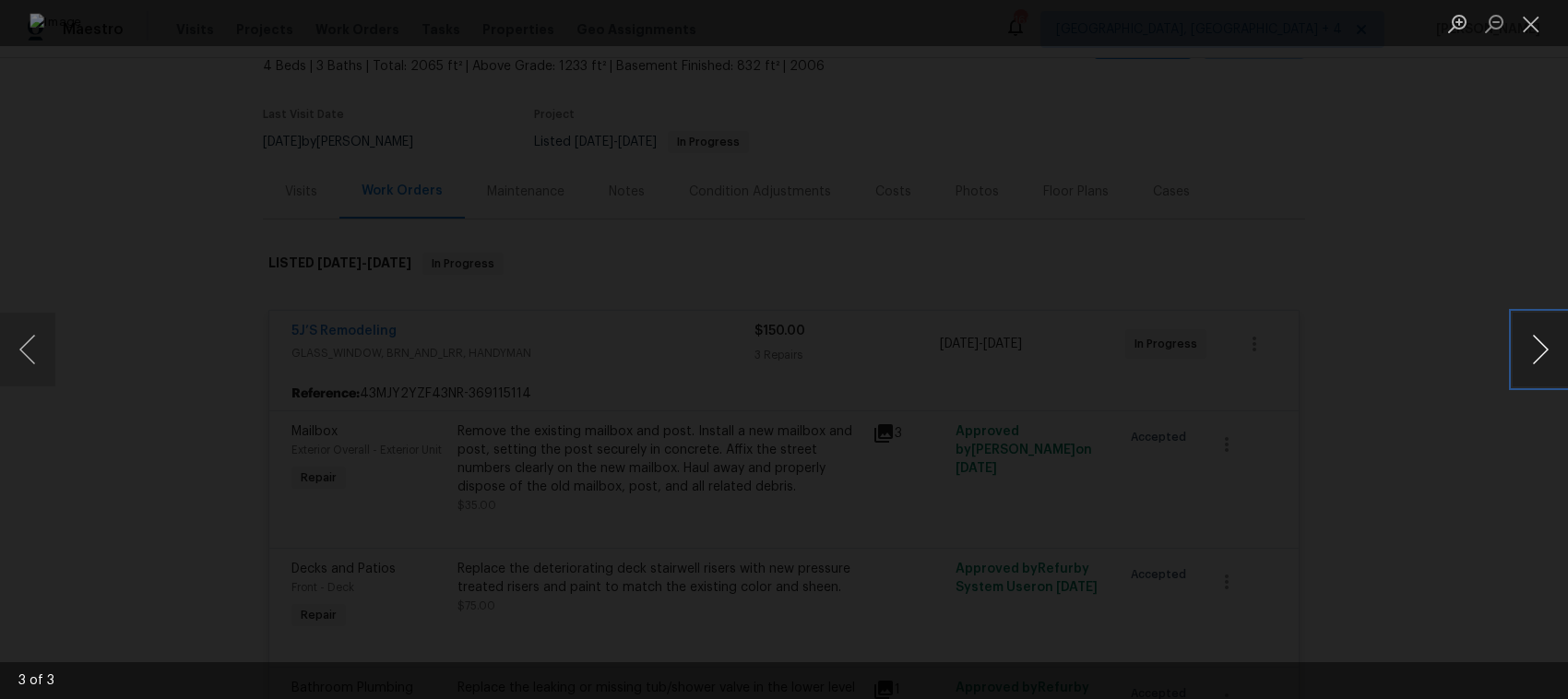
click at [1532, 337] on button "Next image" at bounding box center [1540, 350] width 56 height 74
